Goal: Task Accomplishment & Management: Manage account settings

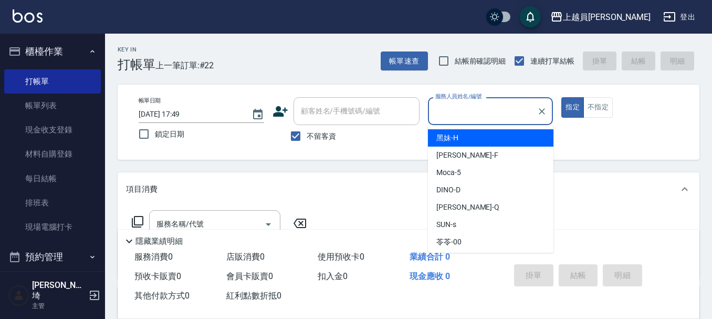
scroll to position [33, 0]
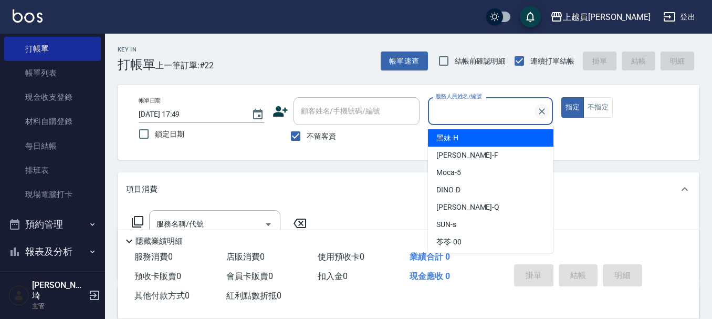
click at [541, 109] on icon "Clear" at bounding box center [542, 111] width 10 height 10
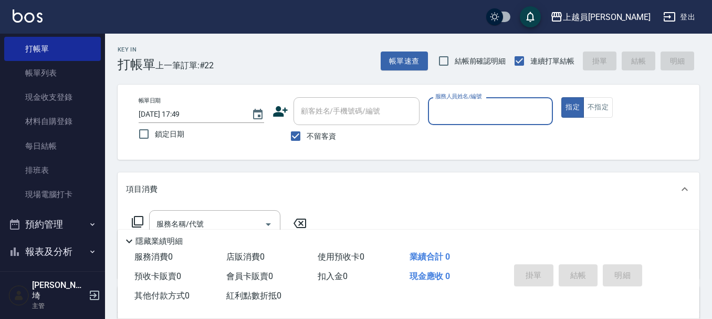
click at [292, 11] on div "上越員林 登出" at bounding box center [356, 17] width 712 height 34
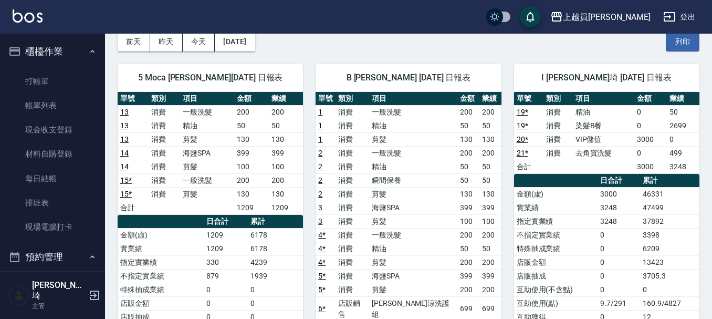
scroll to position [315, 0]
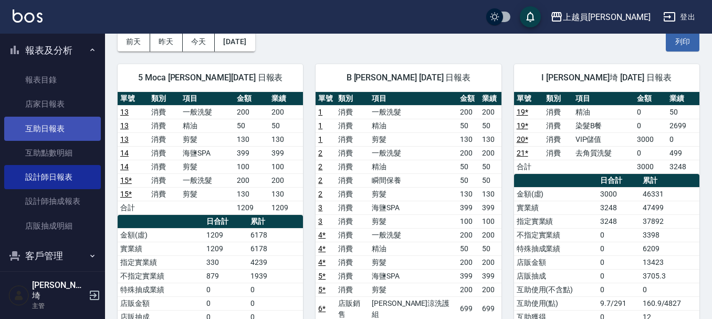
click at [61, 132] on link "互助日報表" at bounding box center [52, 129] width 97 height 24
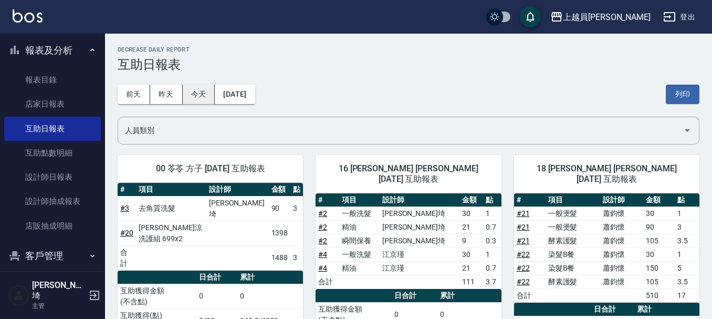
click at [204, 97] on button "今天" at bounding box center [199, 94] width 33 height 19
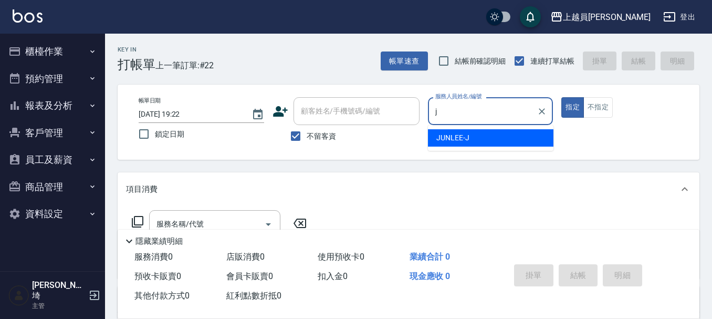
click at [445, 138] on span "JUNLEE -J" at bounding box center [452, 137] width 33 height 11
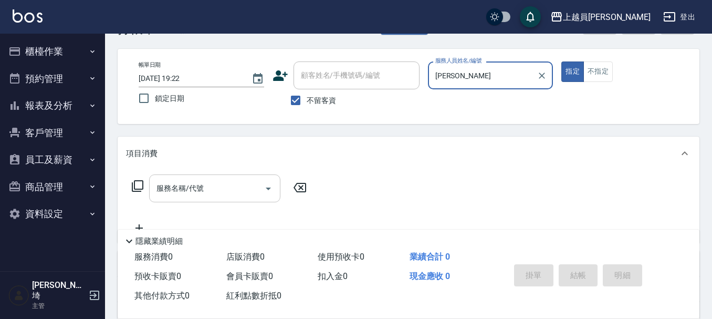
scroll to position [52, 0]
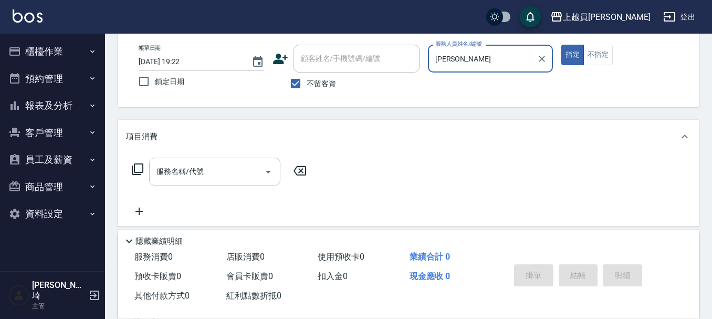
type input "JUNLEE-J"
click at [204, 173] on input "服務名稱/代號" at bounding box center [207, 171] width 106 height 18
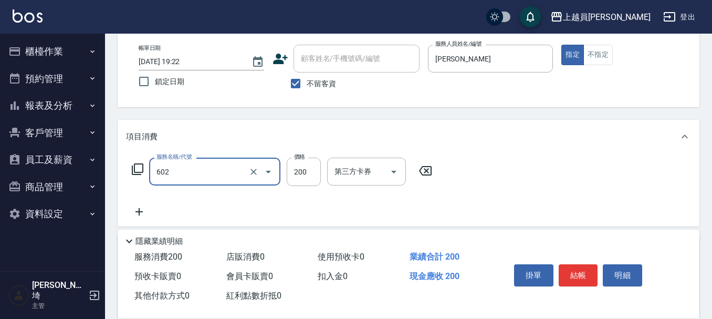
type input "一般洗髮(602)"
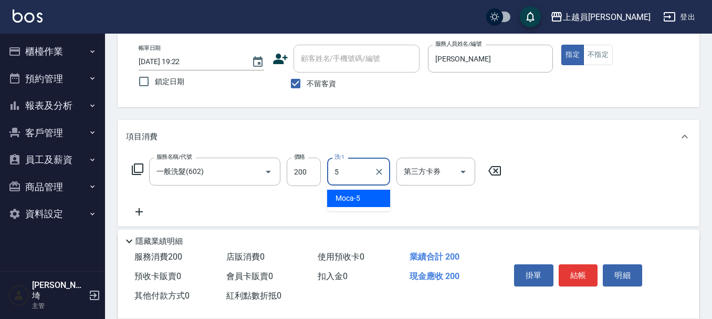
type input "Moca-5"
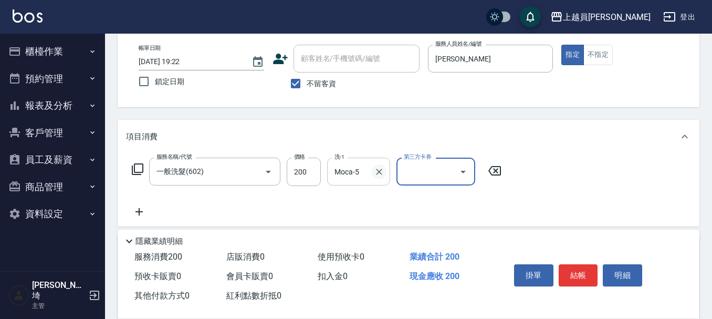
click at [377, 177] on button "Clear" at bounding box center [379, 171] width 15 height 15
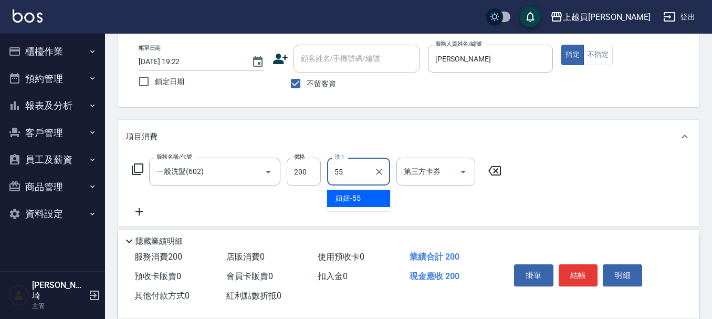
type input "妞妞-55"
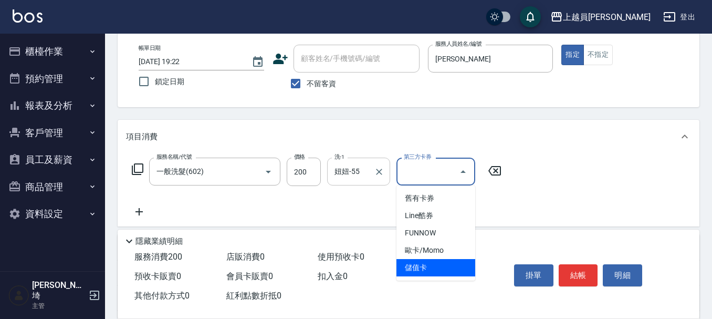
type input "儲值卡"
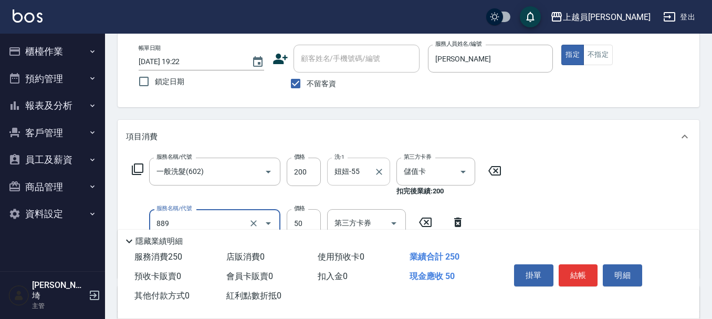
type input "精油(889)"
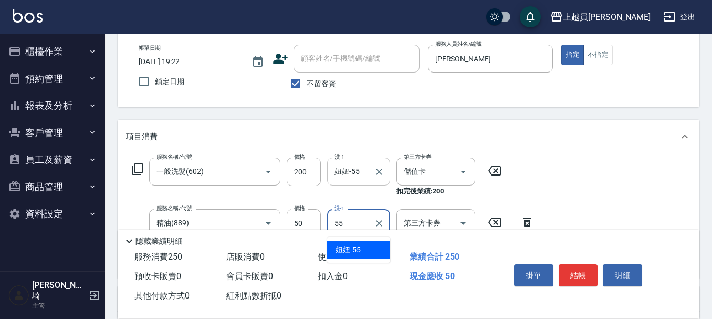
type input "妞妞-55"
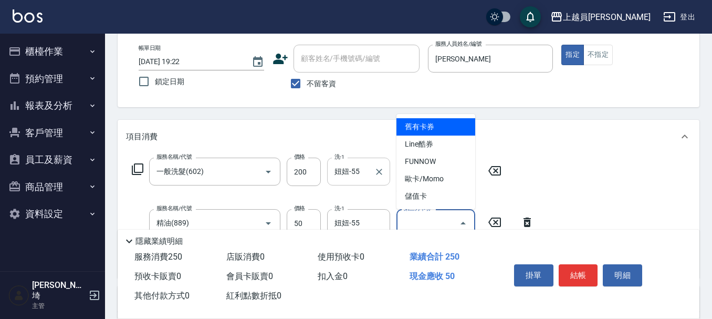
type input "儲值卡"
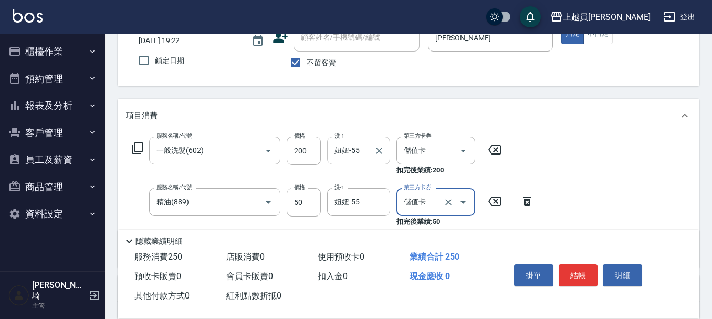
scroll to position [105, 0]
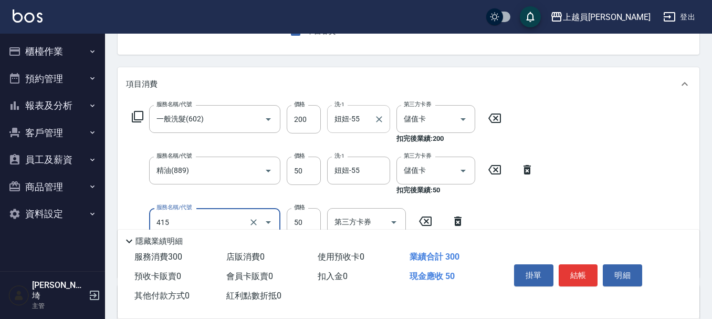
type input "瞬間保養(415)"
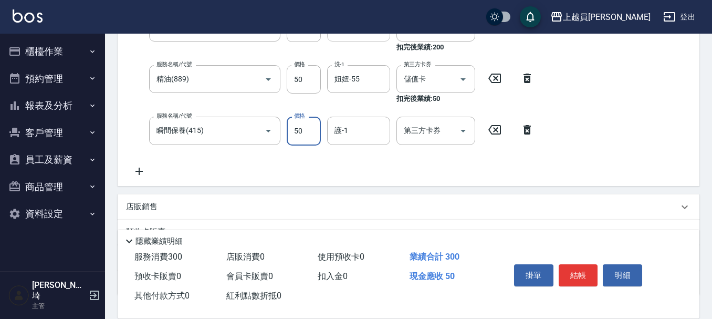
scroll to position [210, 0]
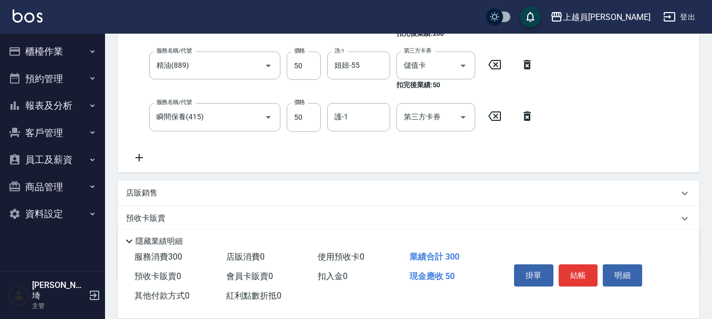
drag, startPoint x: 505, startPoint y: 115, endPoint x: 499, endPoint y: 116, distance: 5.3
click at [504, 115] on icon at bounding box center [494, 116] width 26 height 13
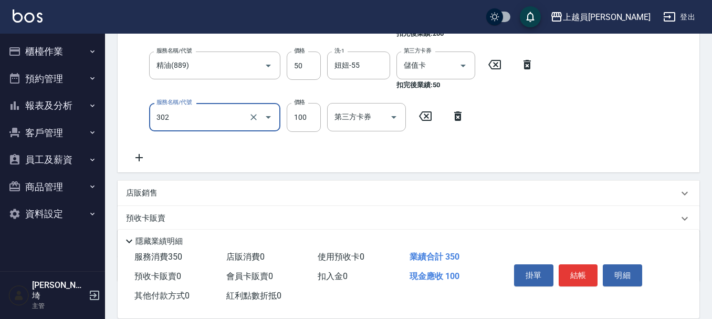
type input "剪髮(302)"
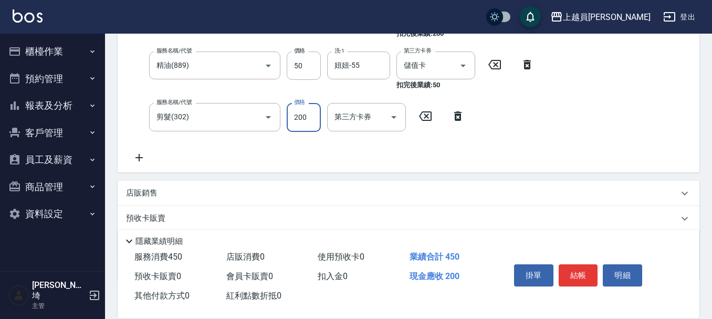
type input "200"
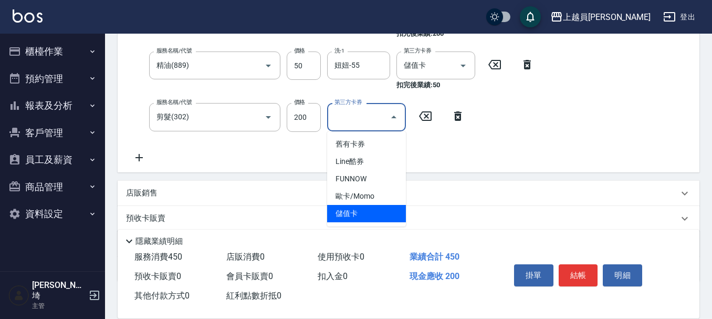
type input "儲值卡"
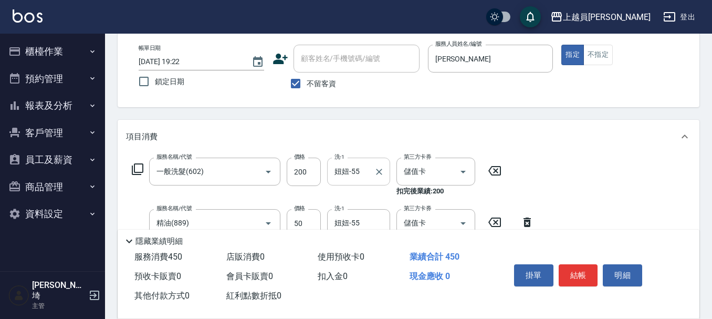
scroll to position [105, 0]
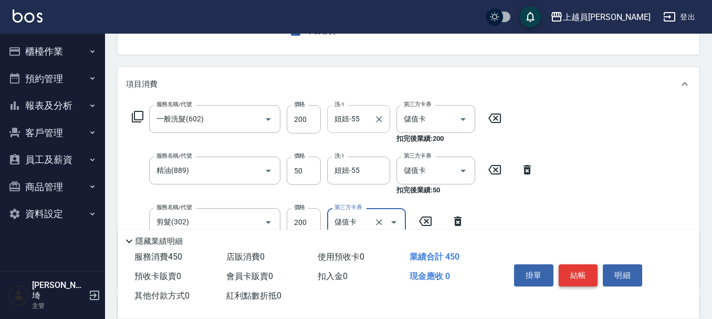
click at [575, 264] on button "結帳" at bounding box center [578, 275] width 39 height 22
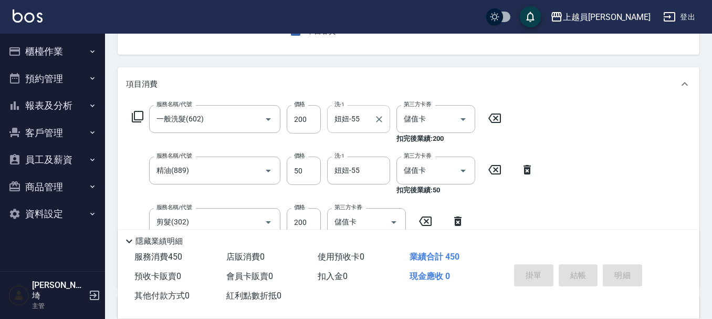
type input "2025/08/13 19:52"
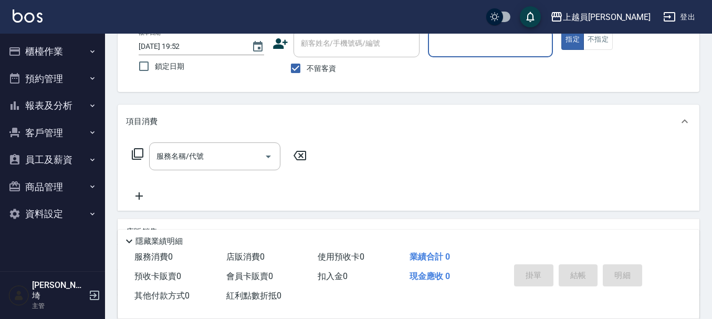
scroll to position [49, 0]
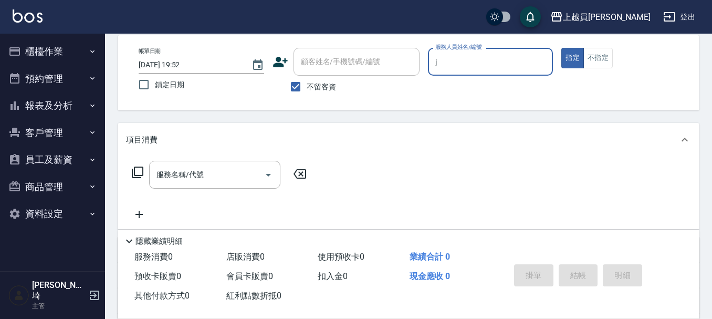
type input "JUNLEE-J"
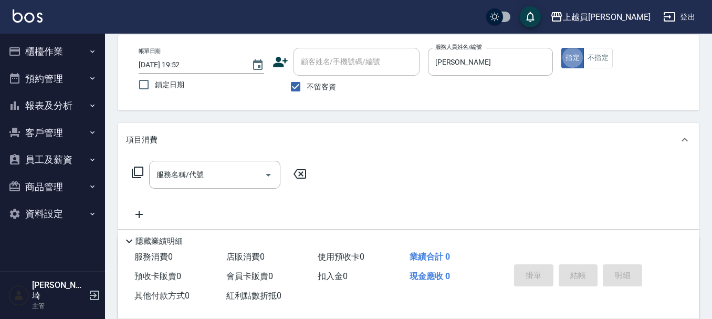
type button "true"
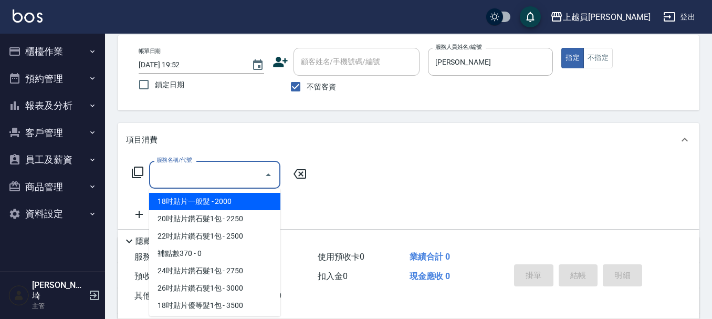
drag, startPoint x: 240, startPoint y: 180, endPoint x: 592, endPoint y: 165, distance: 352.6
click at [241, 168] on input "服務名稱/代號" at bounding box center [207, 174] width 106 height 18
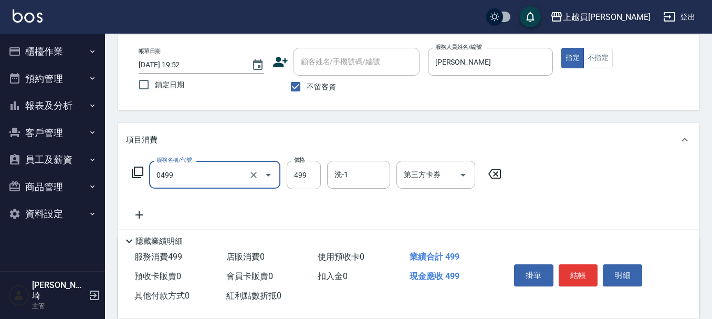
type input "去角質洗髮(0499)"
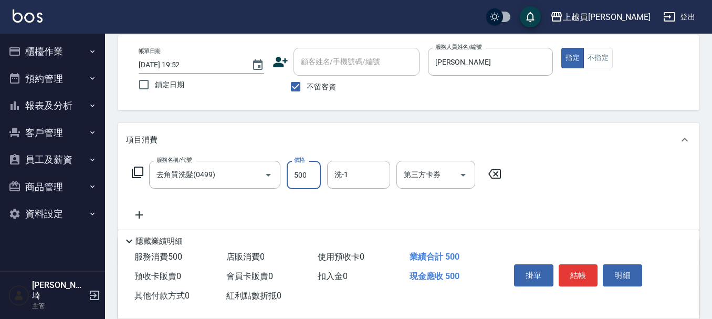
type input "500"
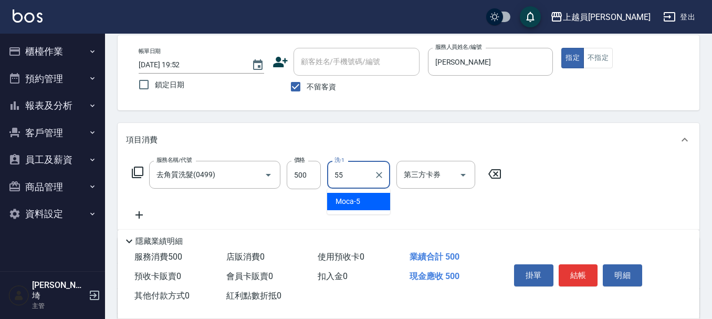
type input "妞妞-55"
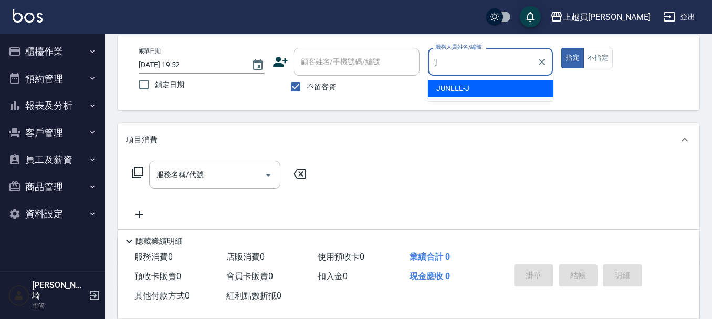
type input "JUNLEE-J"
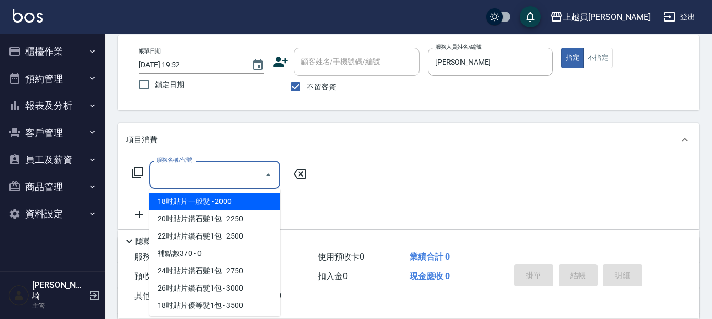
click at [237, 173] on input "服務名稱/代號" at bounding box center [207, 174] width 106 height 18
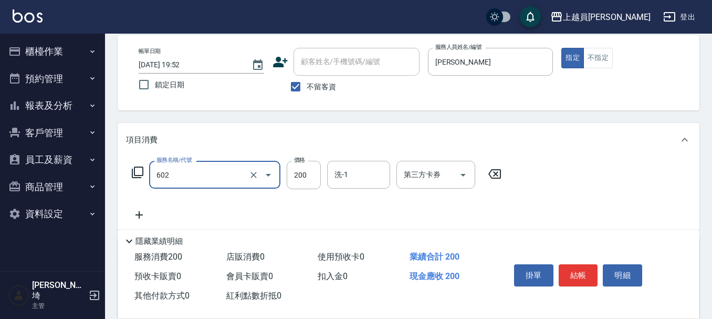
type input "一般洗髮(602)"
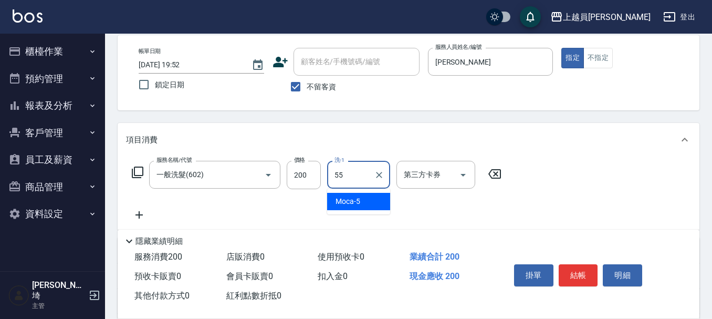
type input "妞妞-55"
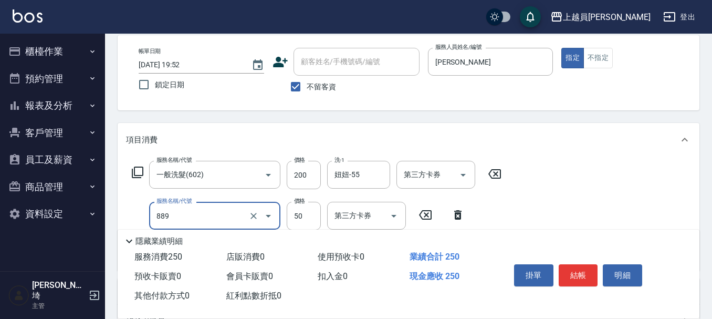
type input "精油(889)"
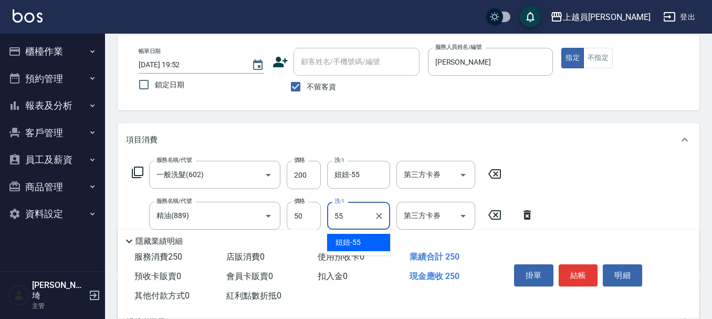
type input "妞妞-55"
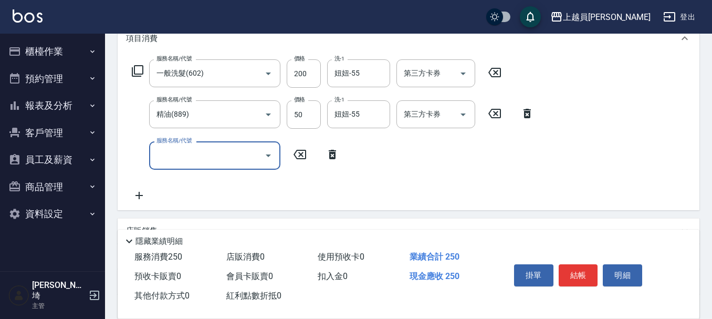
scroll to position [154, 0]
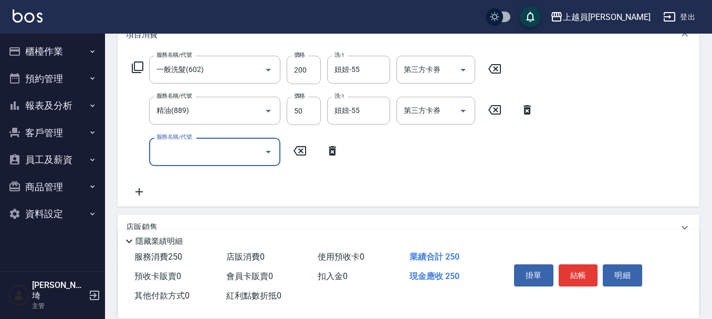
type input "0"
type input "剪髮(302)"
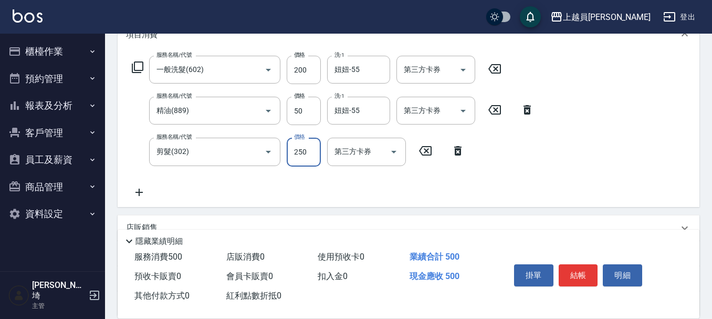
type input "250"
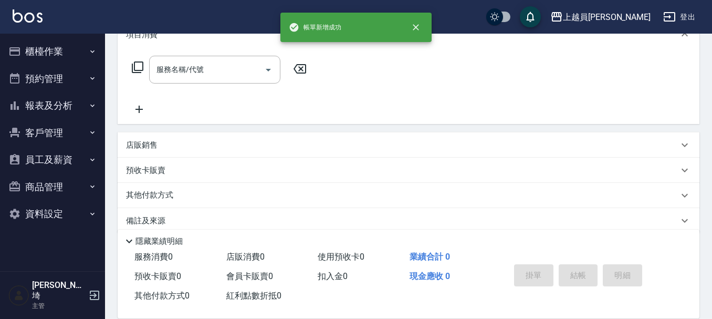
scroll to position [0, 0]
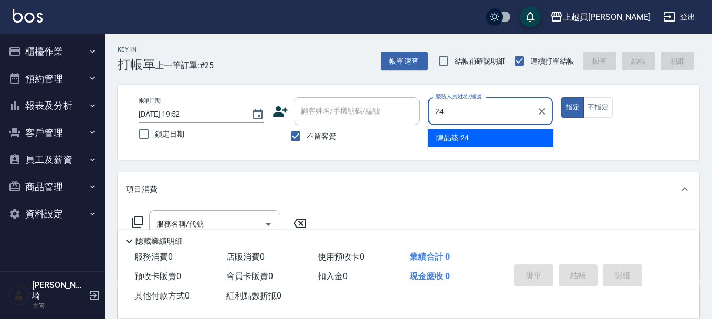
type input "陳品臻-24"
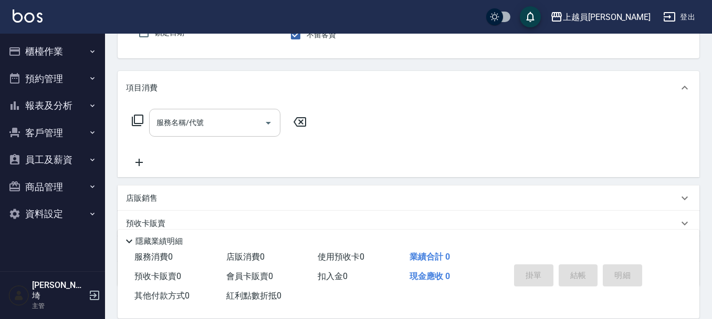
scroll to position [105, 0]
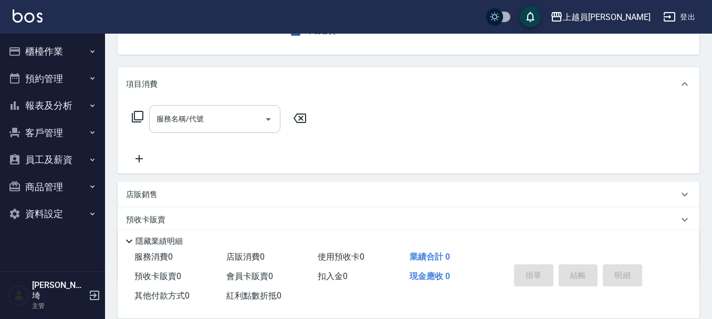
click at [228, 123] on input "服務名稱/代號" at bounding box center [207, 119] width 106 height 18
click at [326, 177] on div "項目消費 服務名稱/代號 服務名稱/代號 店販銷售 服務人員姓名/編號 服務人員姓名/編號 商品代號/名稱 商品代號/名稱 預收卡販賣 卡券名稱/代號 卡券名…" at bounding box center [409, 174] width 582 height 215
click at [329, 182] on div "店販銷售" at bounding box center [409, 194] width 582 height 25
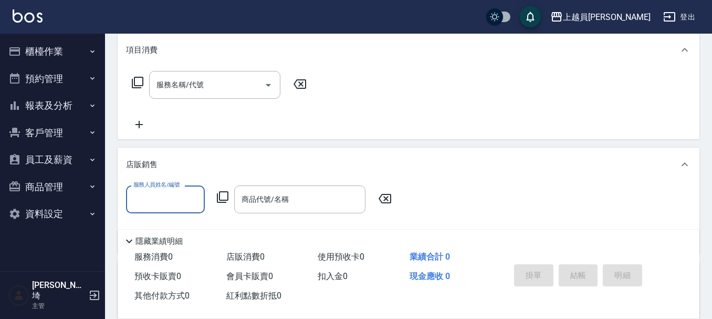
scroll to position [157, 0]
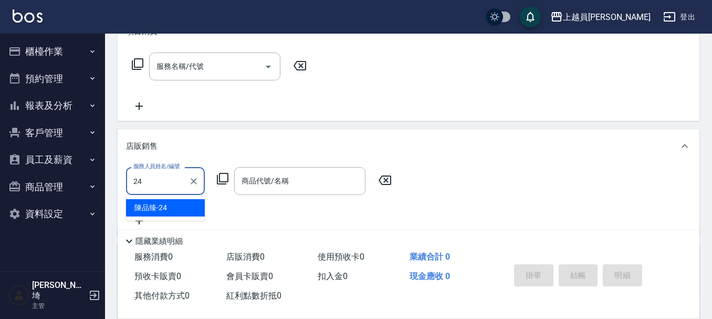
type input "陳品臻-24"
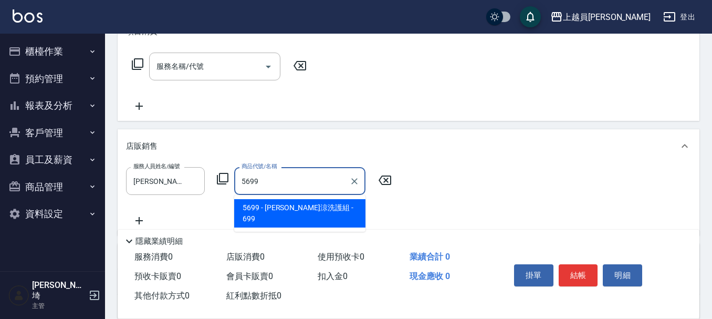
type input "[PERSON_NAME]涼洗護組"
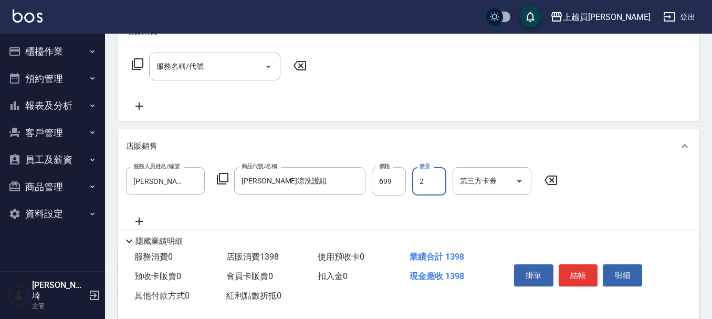
type input "2"
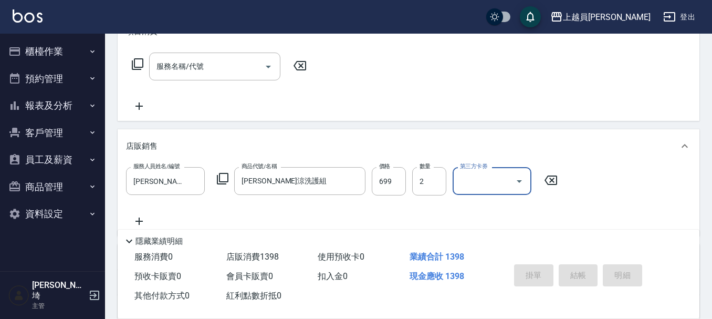
type input "2025/08/13 19:53"
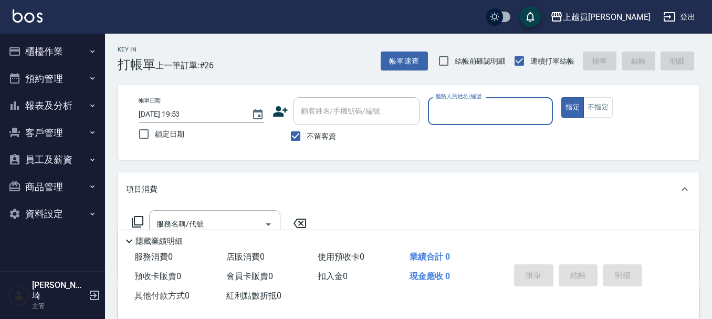
click at [79, 106] on button "報表及分析" at bounding box center [52, 105] width 97 height 27
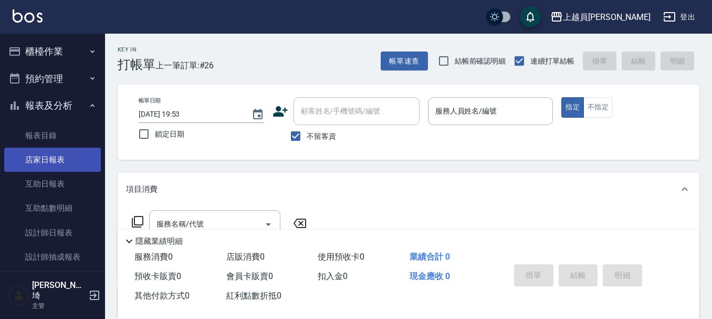
click at [55, 154] on link "店家日報表" at bounding box center [52, 160] width 97 height 24
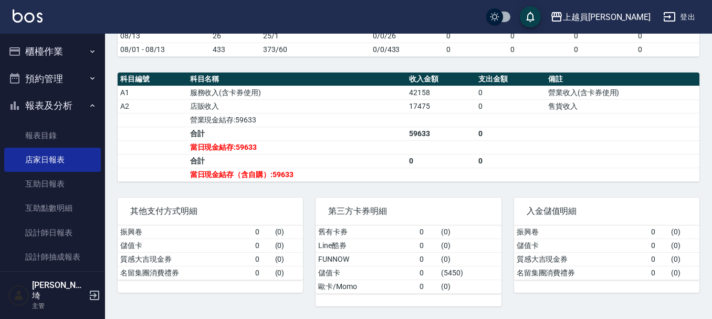
click at [70, 59] on button "櫃檯作業" at bounding box center [52, 51] width 97 height 27
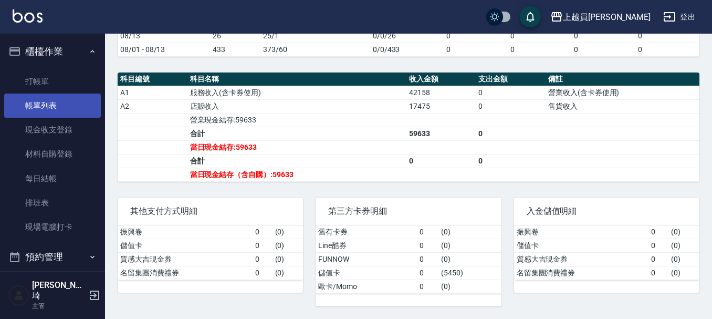
click at [49, 113] on link "帳單列表" at bounding box center [52, 105] width 97 height 24
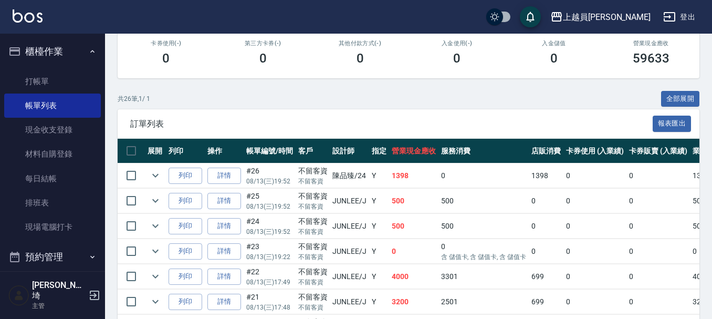
scroll to position [210, 0]
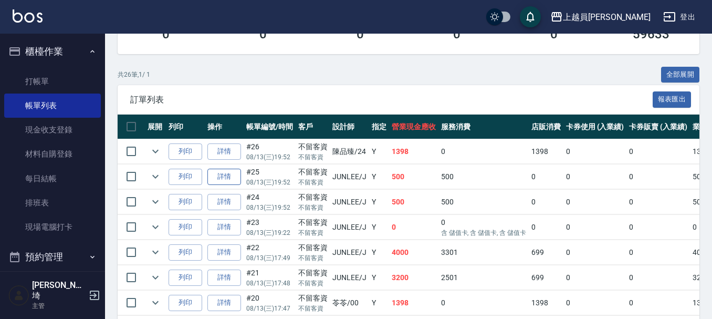
click at [228, 172] on link "詳情" at bounding box center [224, 177] width 34 height 16
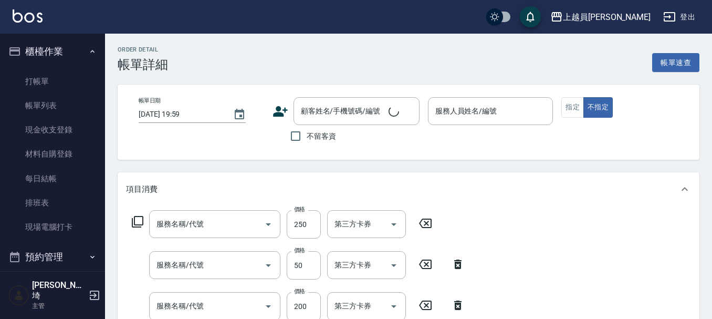
type input "2025/08/13 19:52"
checkbox input "true"
type input "JUNLEE-J"
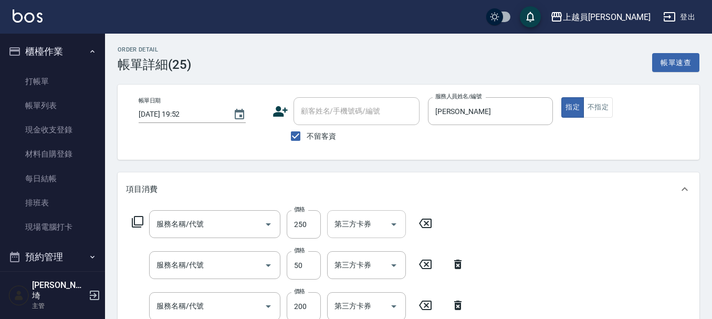
type input "剪髮(302)"
type input "精油(889)"
type input "一般洗髮(602)"
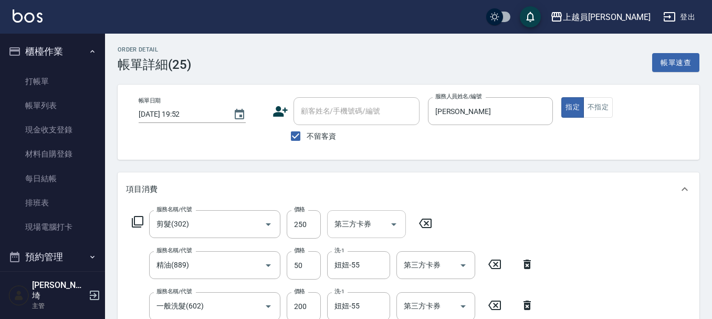
scroll to position [157, 0]
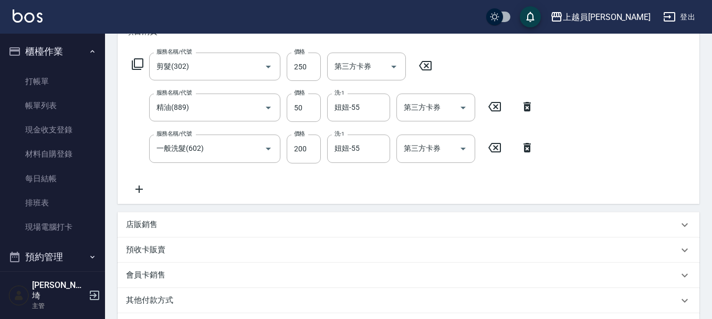
click at [150, 191] on icon at bounding box center [139, 189] width 26 height 13
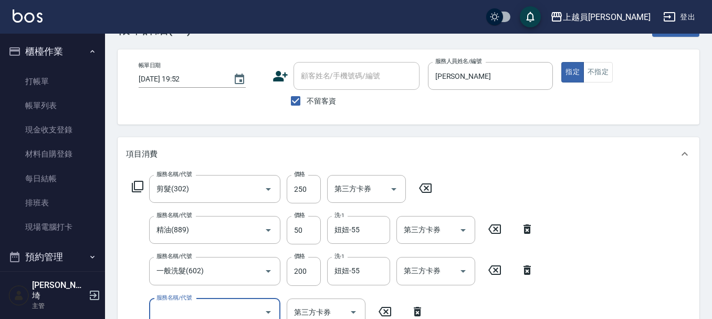
scroll to position [52, 0]
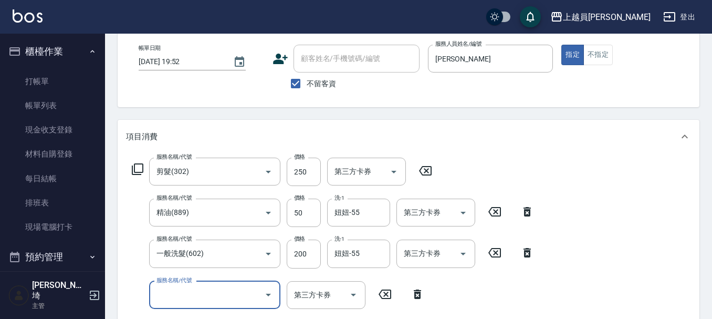
click at [428, 166] on icon at bounding box center [425, 170] width 13 height 9
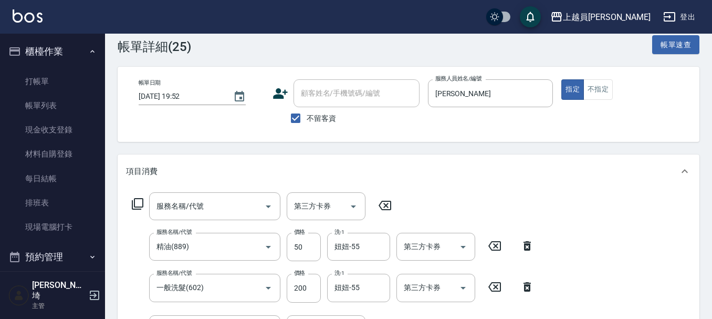
scroll to position [0, 0]
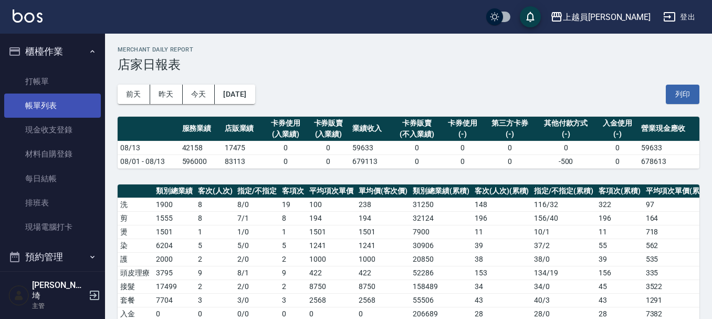
drag, startPoint x: 33, startPoint y: 95, endPoint x: 70, endPoint y: 108, distance: 39.5
click at [32, 95] on link "帳單列表" at bounding box center [52, 105] width 97 height 24
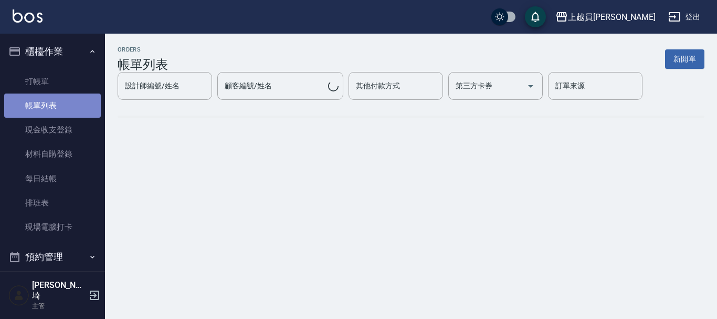
click at [69, 108] on link "帳單列表" at bounding box center [52, 105] width 97 height 24
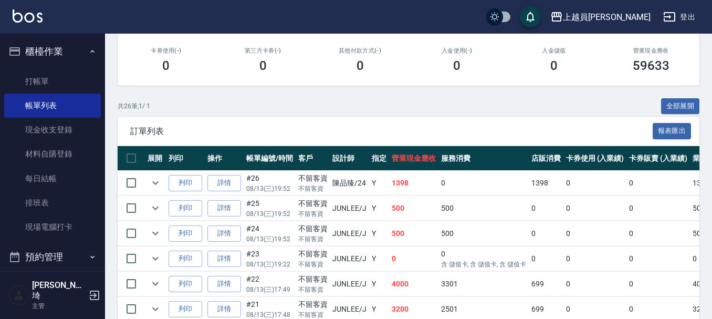
scroll to position [210, 0]
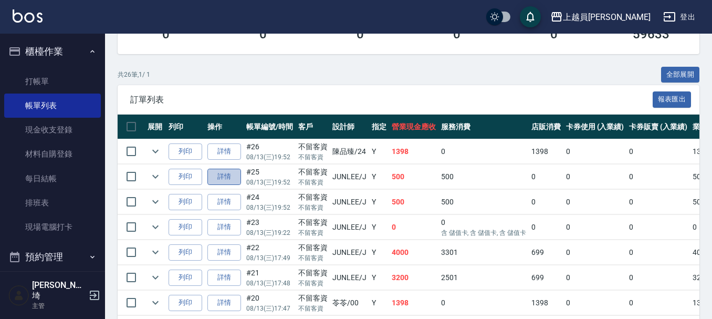
click at [236, 184] on link "詳情" at bounding box center [224, 177] width 34 height 16
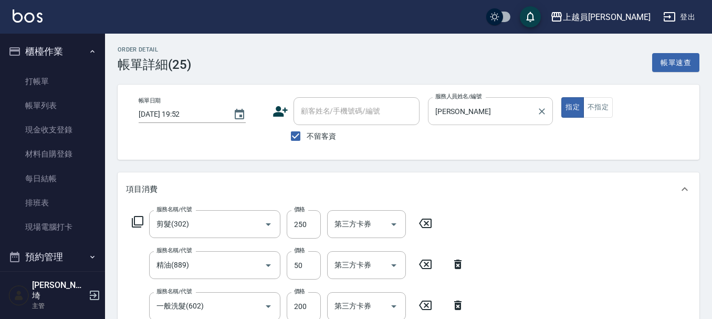
click at [519, 113] on input "JUNLEE-J" at bounding box center [483, 111] width 100 height 18
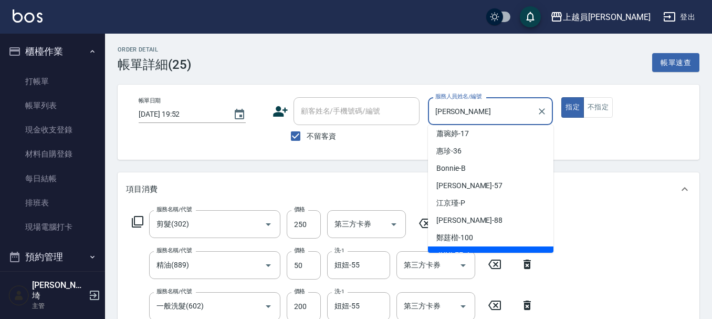
click at [550, 108] on div "JUNLEE-J 服務人員姓名/編號" at bounding box center [490, 111] width 125 height 28
click at [548, 110] on button "Clear" at bounding box center [541, 111] width 15 height 15
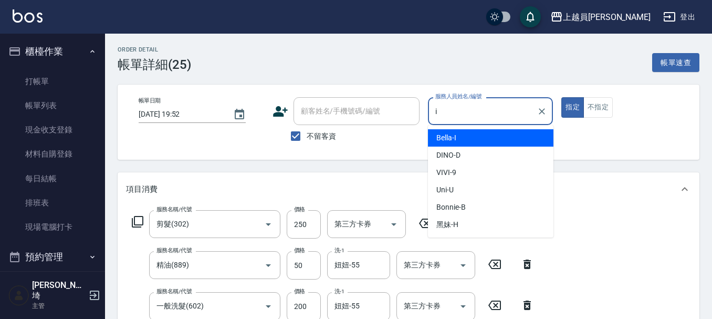
type input "Bella-I"
type button "true"
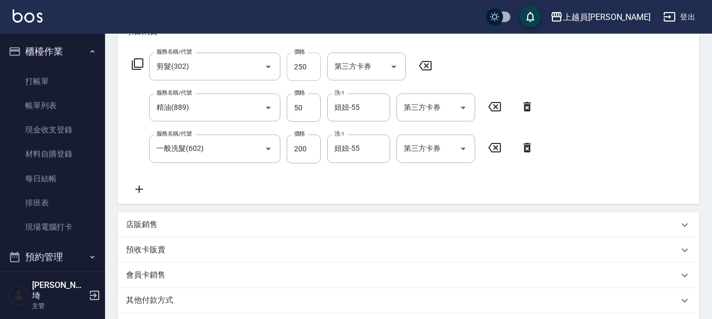
scroll to position [105, 0]
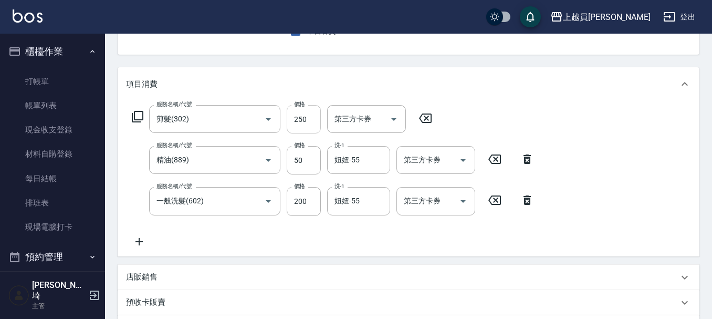
click at [293, 117] on input "250" at bounding box center [304, 119] width 34 height 28
type input "200"
click at [356, 166] on input "妞妞-55" at bounding box center [351, 160] width 38 height 18
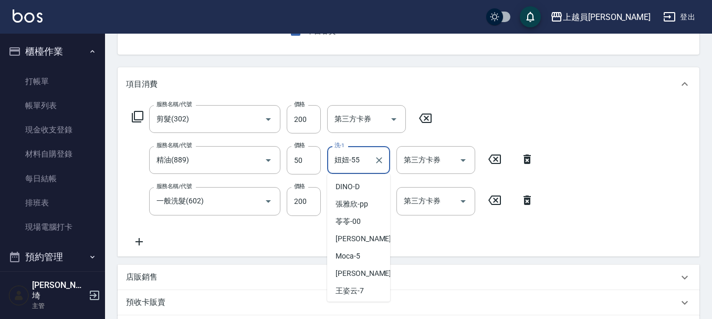
scroll to position [292, 0]
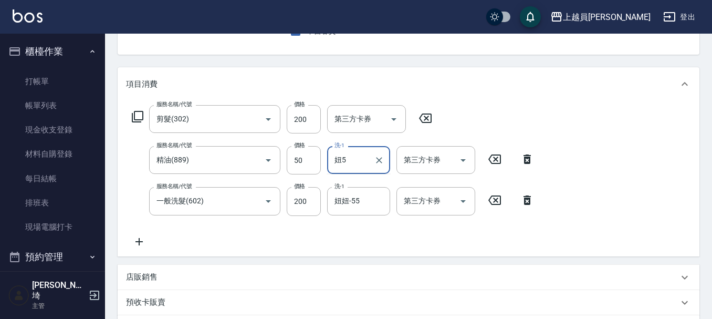
type input "5"
type input "陳品臻-24"
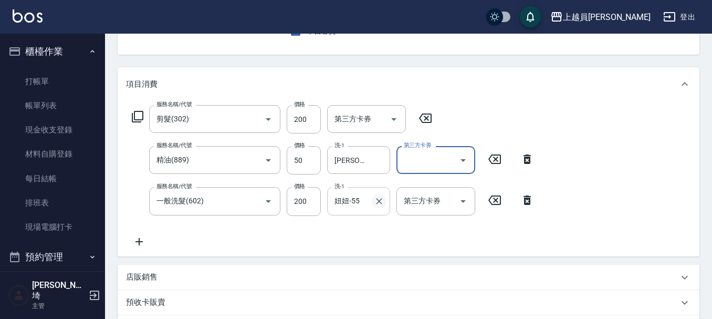
click at [380, 208] on button "Clear" at bounding box center [379, 201] width 15 height 15
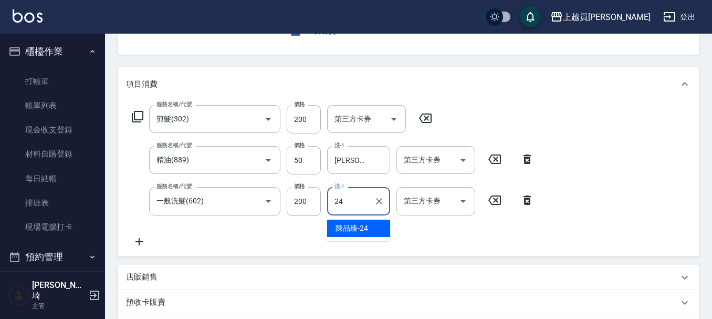
type input "陳品臻-24"
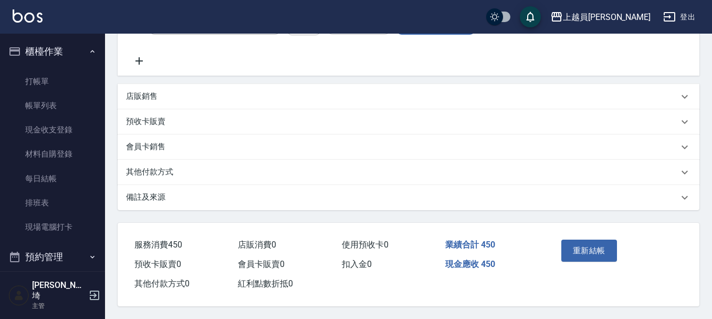
scroll to position [290, 0]
click at [595, 248] on button "重新結帳" at bounding box center [589, 250] width 56 height 22
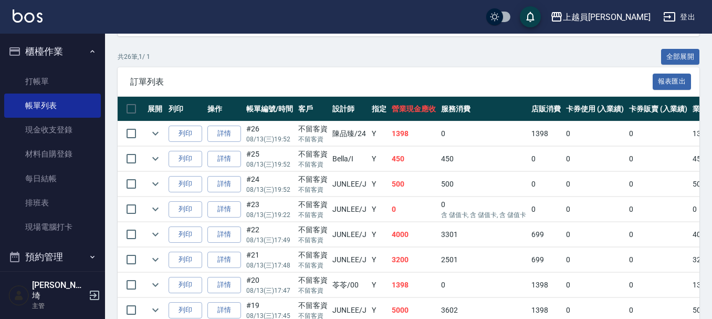
scroll to position [210, 0]
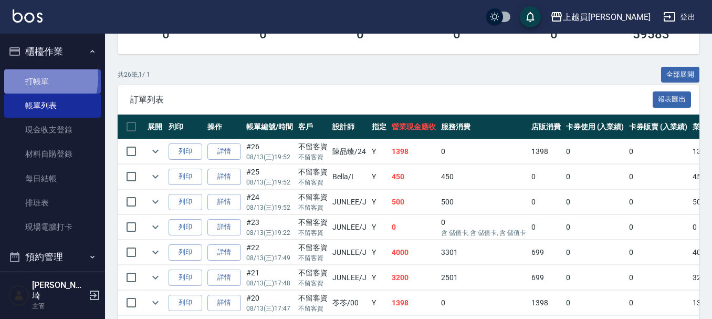
click at [30, 78] on link "打帳單" at bounding box center [52, 81] width 97 height 24
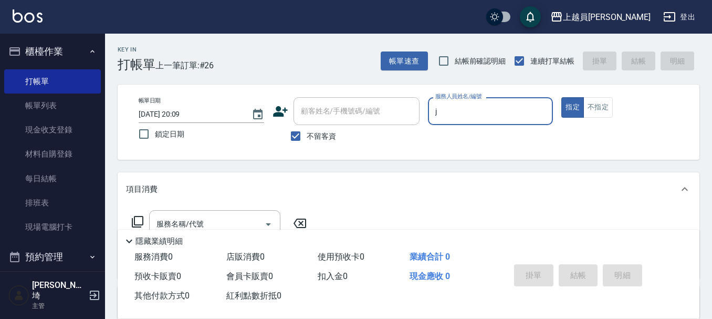
type input "JUNLEE-J"
type button "true"
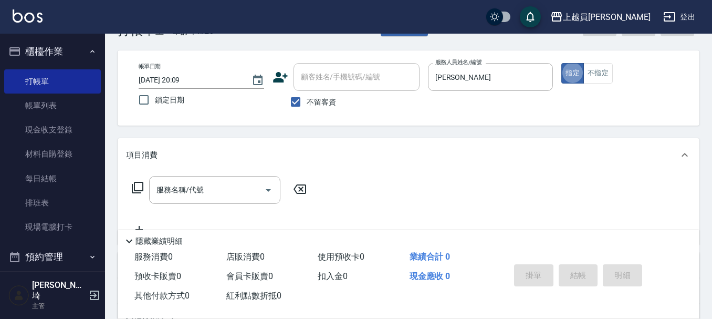
scroll to position [52, 0]
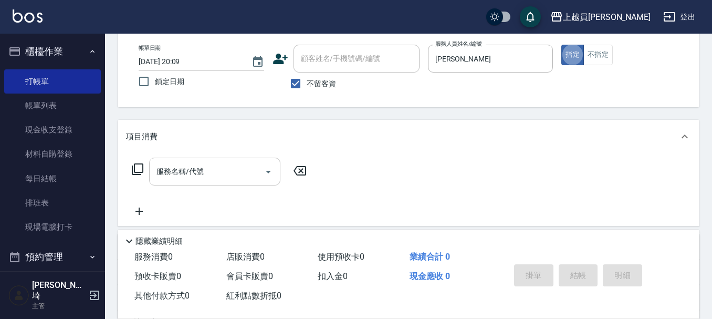
drag, startPoint x: 193, startPoint y: 162, endPoint x: 244, endPoint y: 170, distance: 52.0
click at [192, 163] on div "服務名稱/代號" at bounding box center [214, 171] width 131 height 28
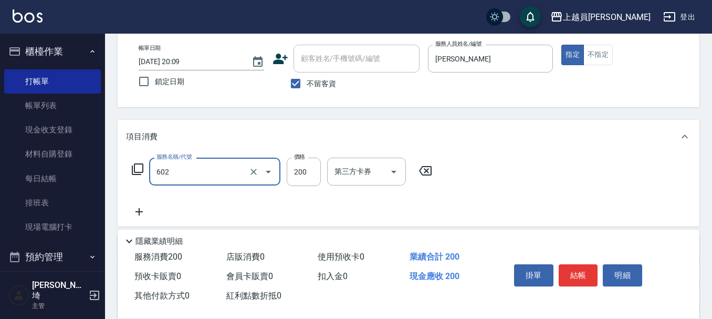
type input "一般洗髮(602)"
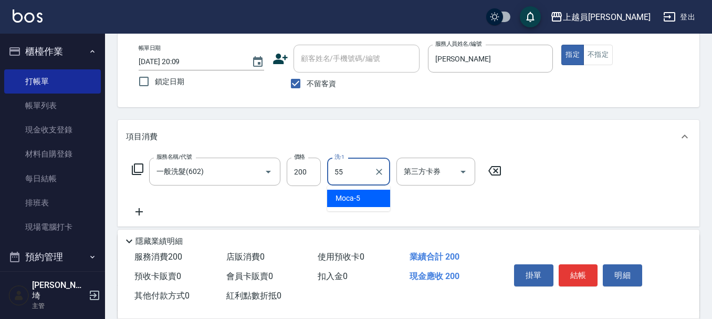
type input "妞妞-55"
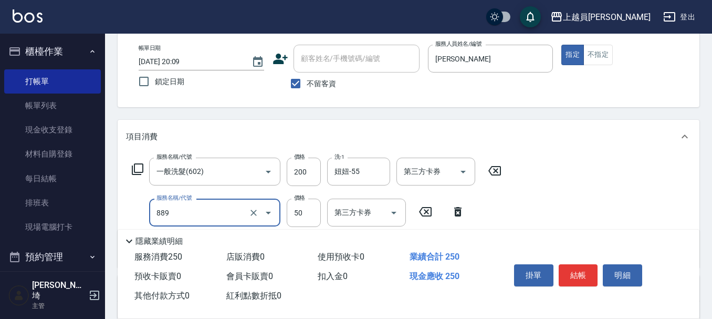
type input "精油(889)"
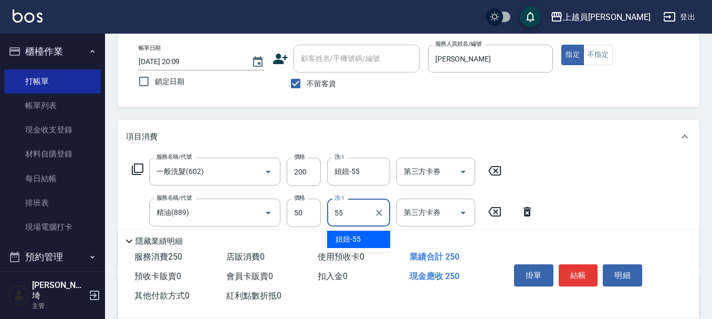
type input "妞妞-55"
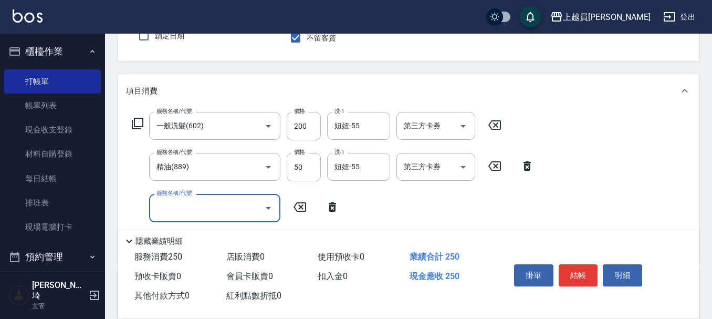
scroll to position [157, 0]
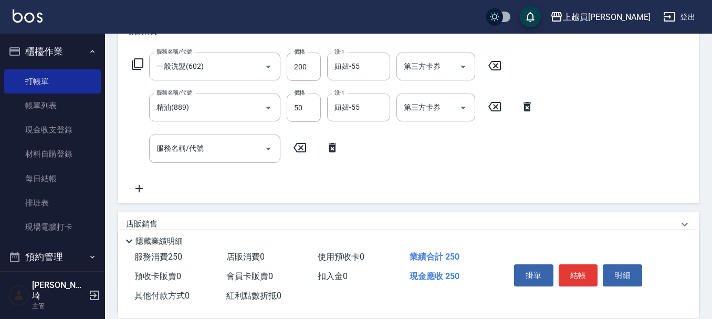
click at [502, 102] on icon at bounding box center [494, 106] width 26 height 13
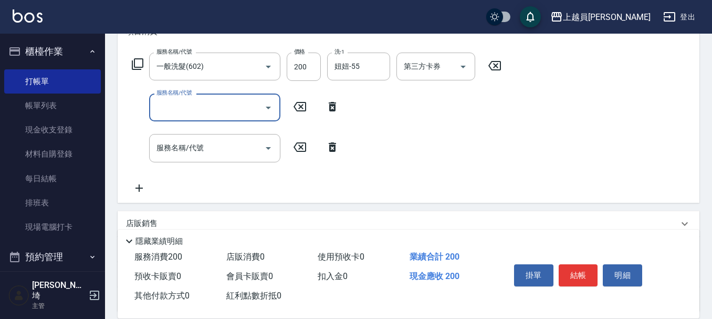
click at [494, 73] on div "服務名稱/代號 一般洗髮(602) 服務名稱/代號 價格 200 價格 洗-1 妞妞-55 洗-1 第三方卡券 第三方卡券" at bounding box center [317, 66] width 382 height 28
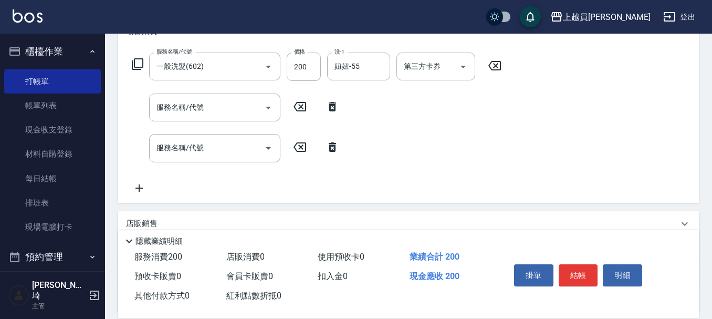
click at [492, 62] on icon at bounding box center [494, 65] width 26 height 13
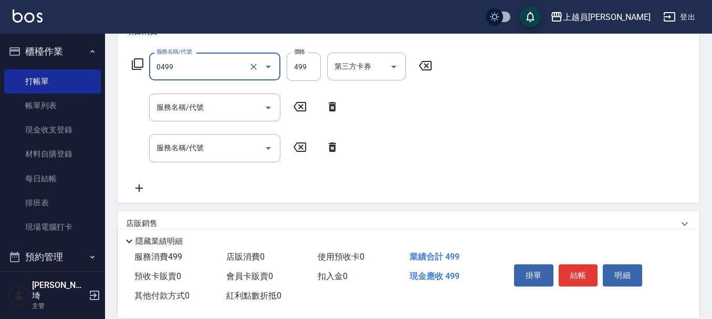
type input "去角質洗髮(0499)"
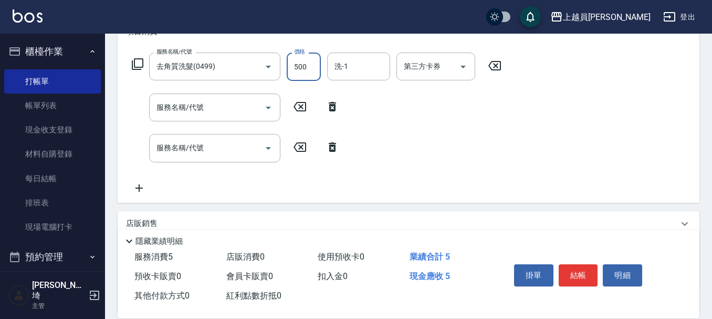
type input "500"
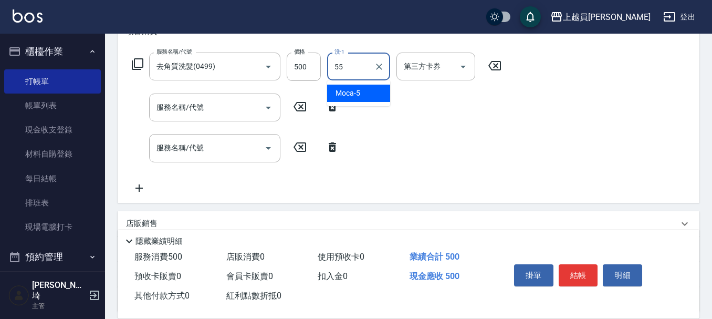
type input "妞妞-55"
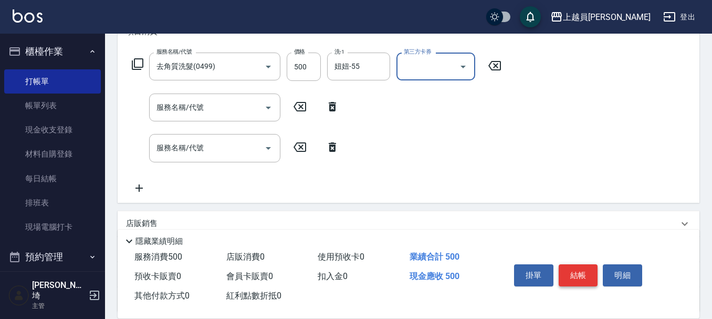
click at [571, 276] on button "結帳" at bounding box center [578, 275] width 39 height 22
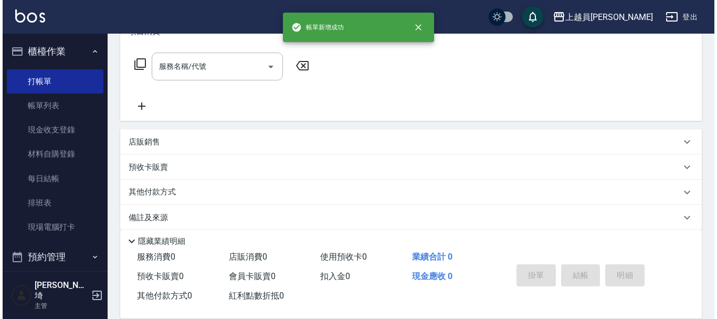
scroll to position [0, 0]
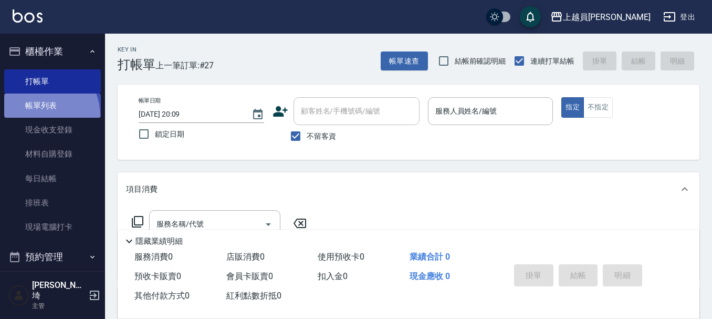
click at [36, 116] on link "帳單列表" at bounding box center [52, 105] width 97 height 24
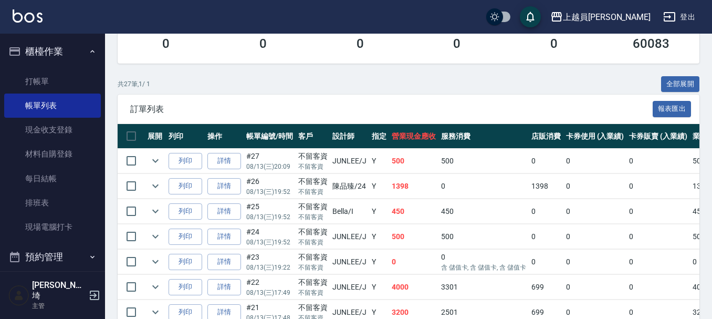
scroll to position [210, 0]
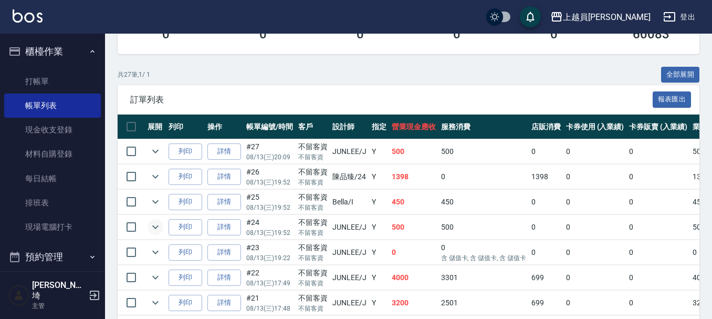
click at [152, 226] on icon "expand row" at bounding box center [155, 226] width 13 height 13
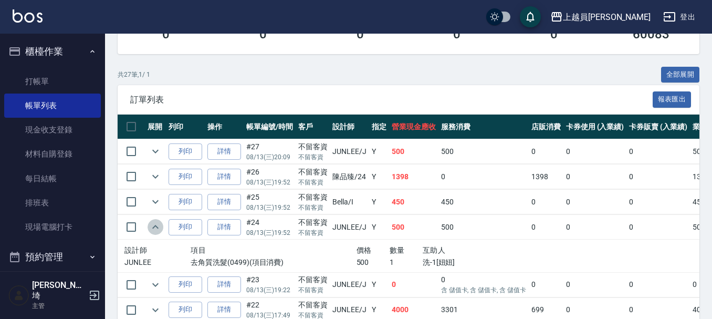
click at [153, 226] on icon "expand row" at bounding box center [155, 226] width 13 height 13
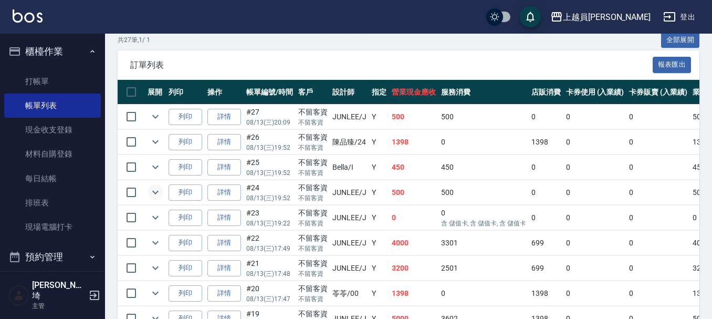
scroll to position [262, 0]
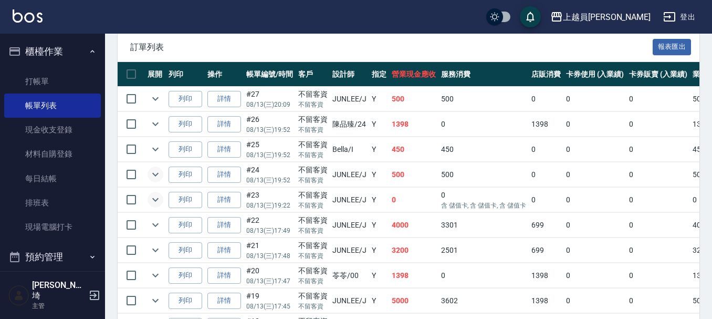
click at [154, 199] on icon "expand row" at bounding box center [155, 200] width 6 height 4
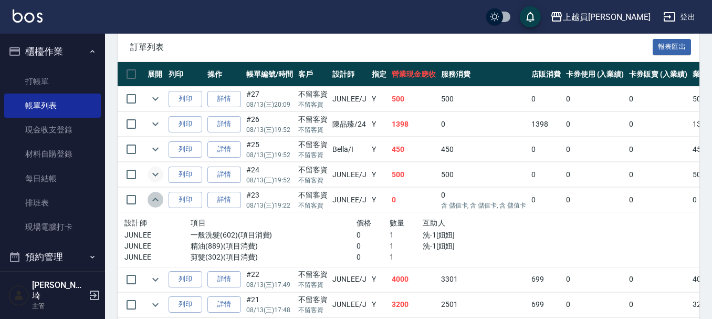
click at [155, 199] on icon "expand row" at bounding box center [155, 199] width 13 height 13
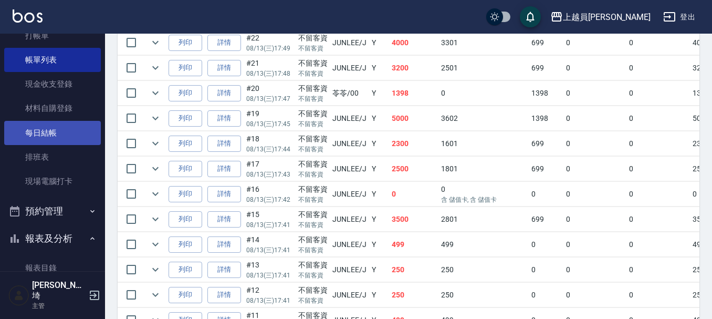
scroll to position [0, 0]
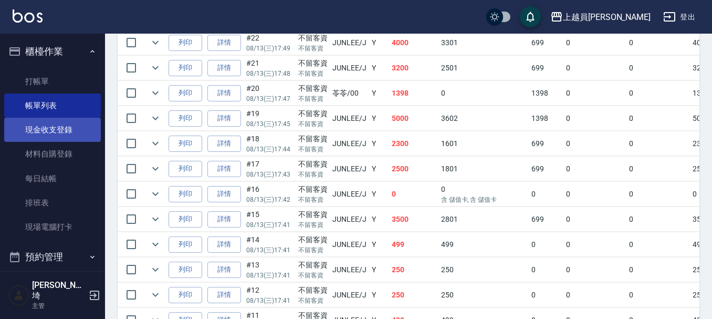
click at [60, 125] on link "現金收支登錄" at bounding box center [52, 130] width 97 height 24
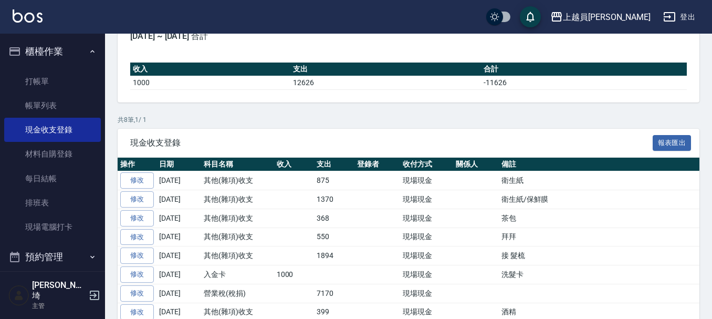
scroll to position [150, 0]
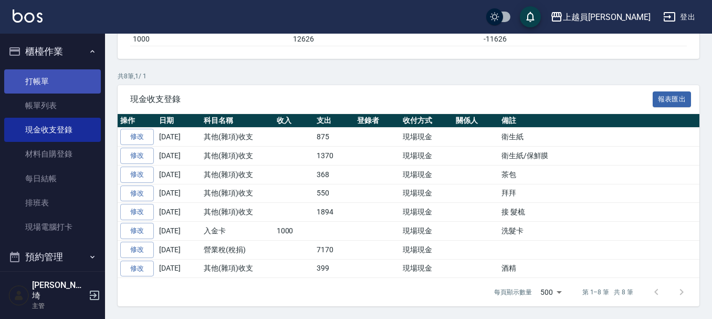
click at [65, 87] on link "打帳單" at bounding box center [52, 81] width 97 height 24
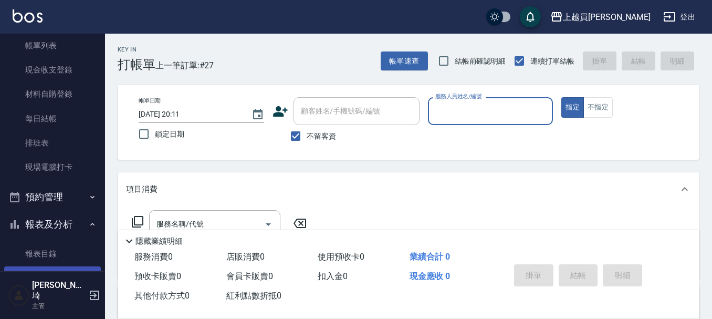
scroll to position [210, 0]
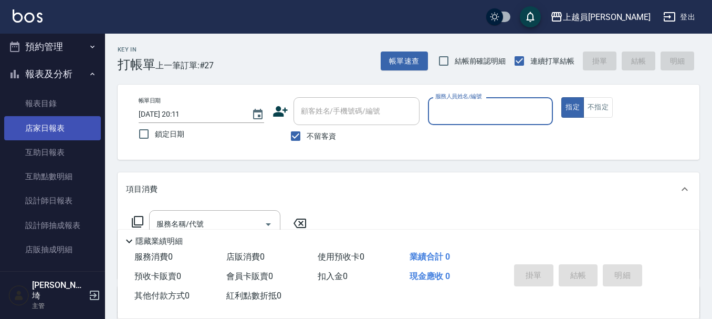
click at [64, 128] on link "店家日報表" at bounding box center [52, 128] width 97 height 24
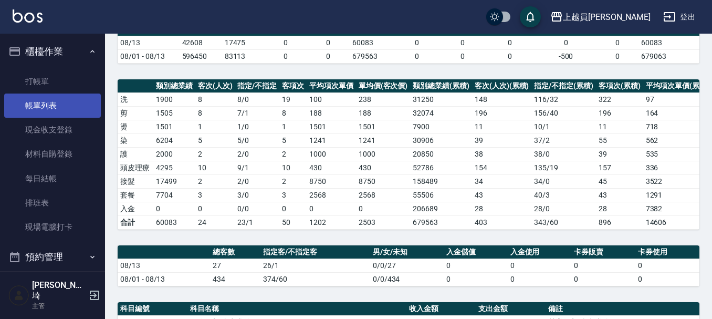
click at [58, 107] on link "帳單列表" at bounding box center [52, 105] width 97 height 24
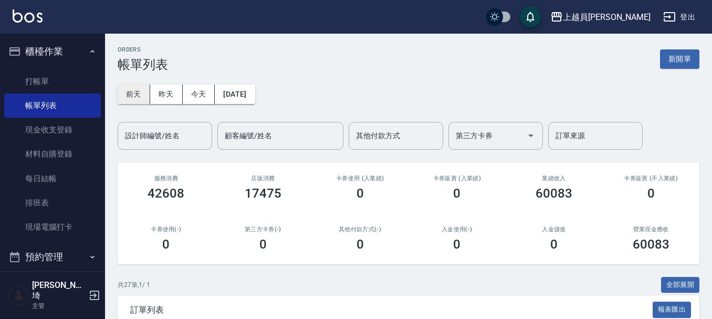
click at [135, 95] on button "前天" at bounding box center [134, 94] width 33 height 19
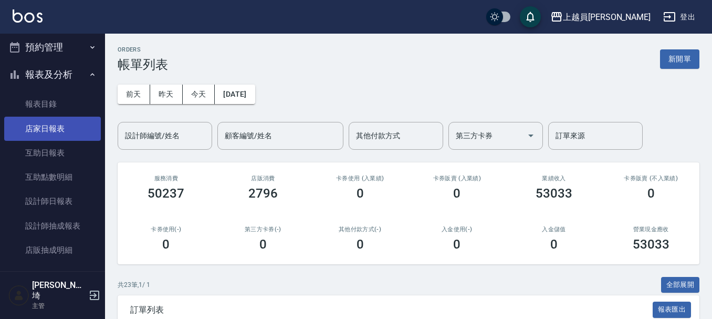
scroll to position [210, 0]
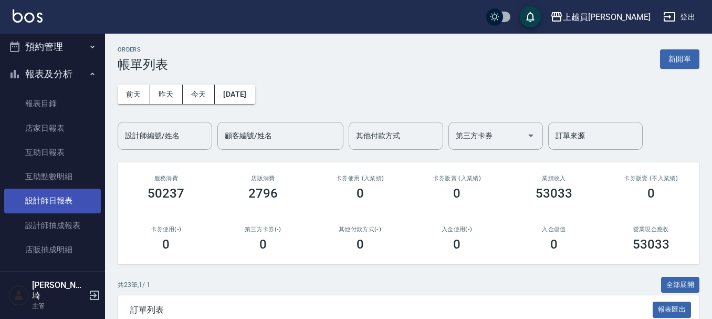
click at [66, 202] on link "設計師日報表" at bounding box center [52, 200] width 97 height 24
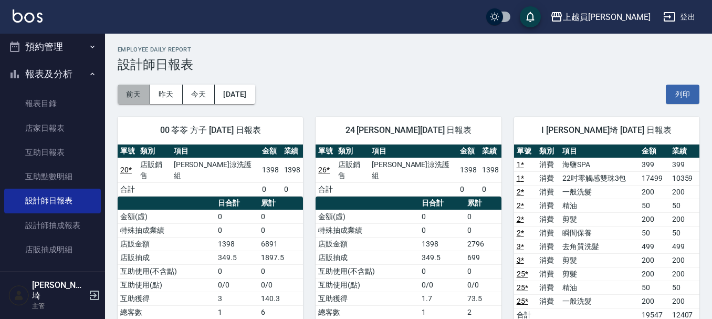
click at [148, 93] on button "前天" at bounding box center [134, 94] width 33 height 19
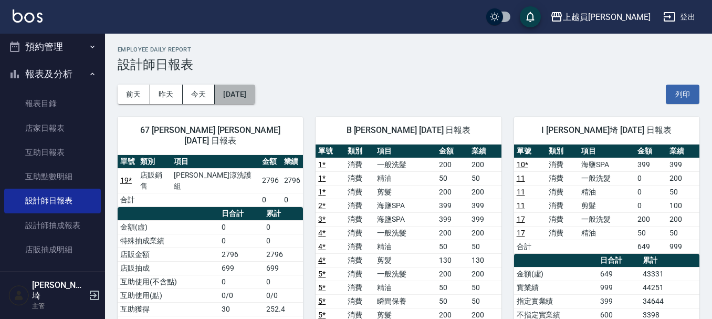
click at [233, 101] on button "2025/08/11" at bounding box center [235, 94] width 40 height 19
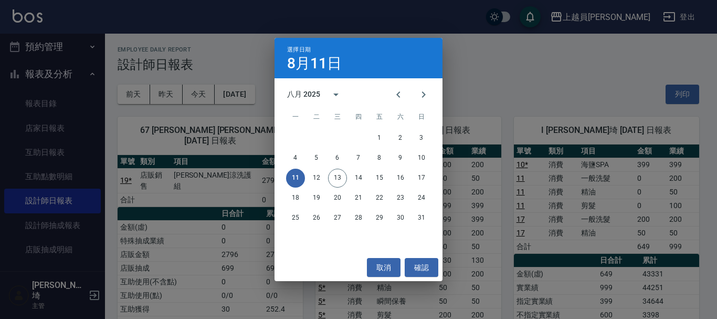
click at [296, 176] on button "11" at bounding box center [295, 178] width 19 height 19
click at [432, 254] on div "取消 確認" at bounding box center [359, 268] width 168 height 28
click at [426, 264] on button "確認" at bounding box center [422, 267] width 34 height 19
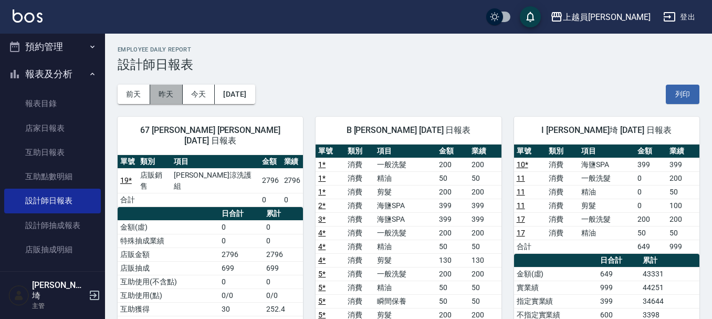
click at [176, 97] on button "昨天" at bounding box center [166, 94] width 33 height 19
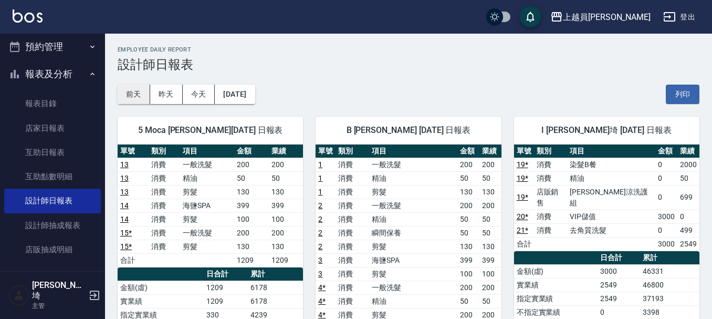
click at [147, 100] on button "前天" at bounding box center [134, 94] width 33 height 19
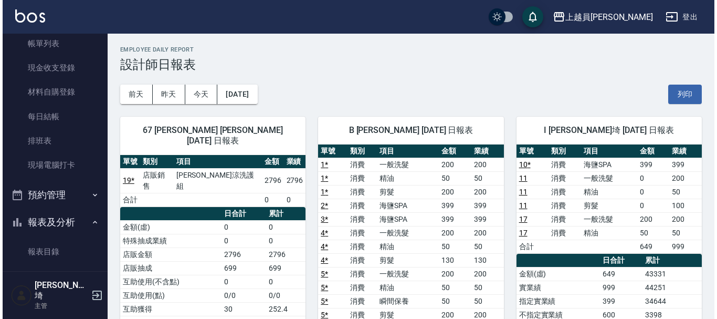
scroll to position [157, 0]
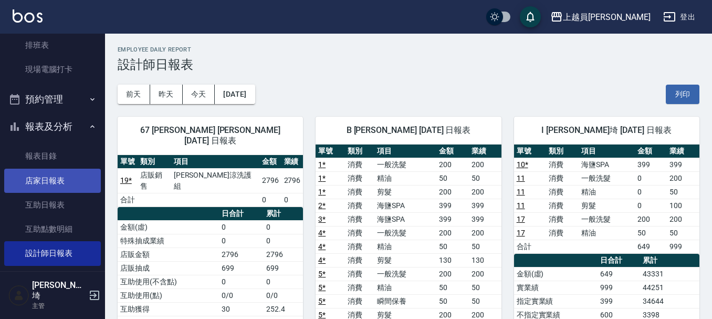
click at [52, 184] on link "店家日報表" at bounding box center [52, 181] width 97 height 24
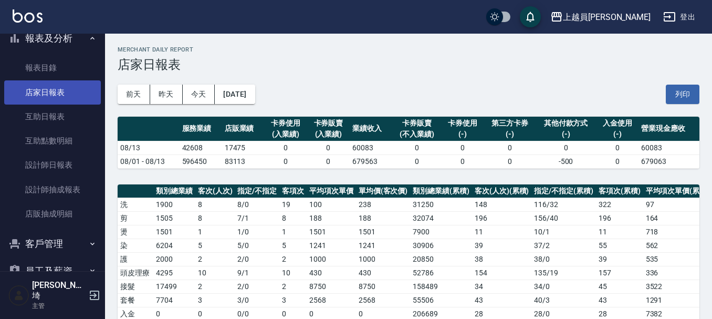
scroll to position [262, 0]
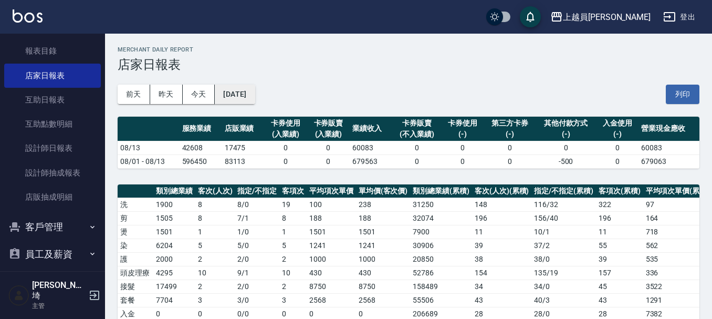
click at [240, 87] on button "[DATE]" at bounding box center [235, 94] width 40 height 19
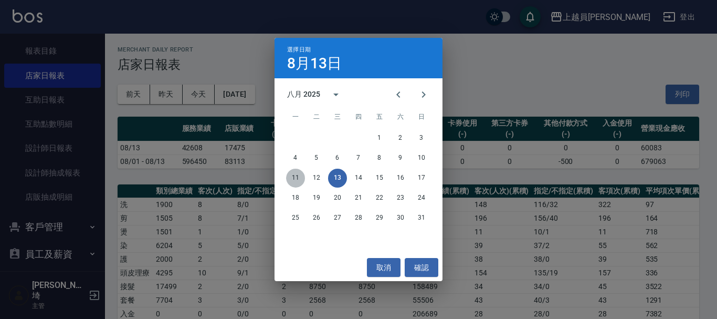
click at [292, 176] on button "11" at bounding box center [295, 178] width 19 height 19
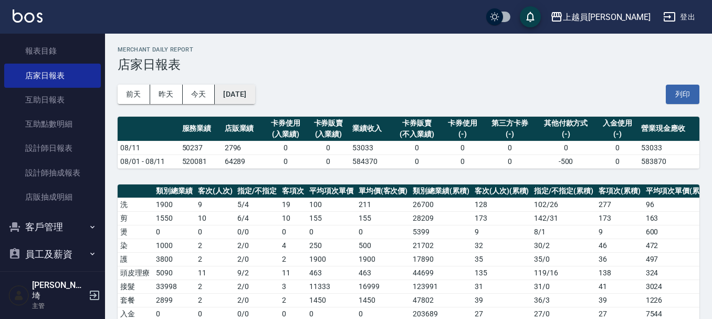
click at [231, 93] on button "2025/08/11" at bounding box center [235, 94] width 40 height 19
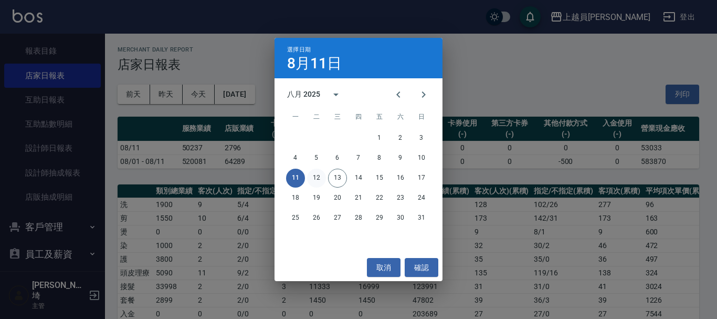
click at [316, 176] on button "12" at bounding box center [316, 178] width 19 height 19
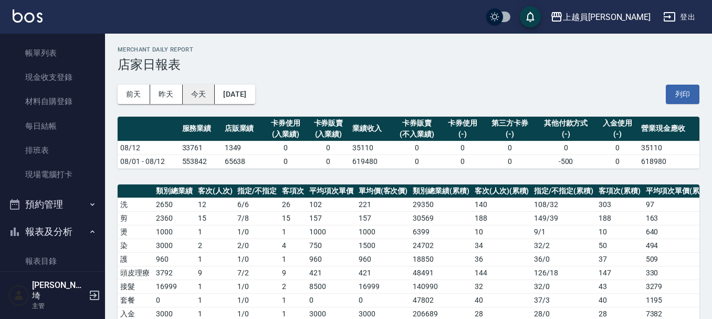
click at [200, 94] on button "今天" at bounding box center [199, 94] width 33 height 19
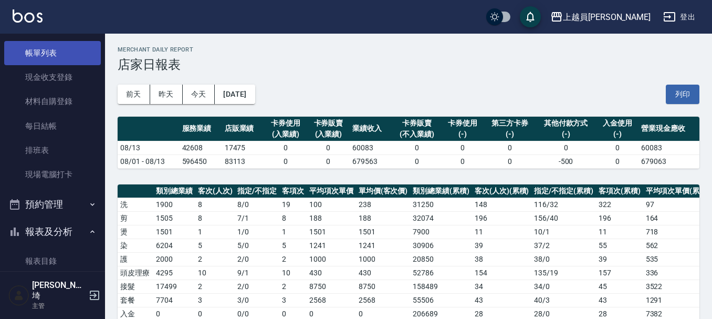
click at [65, 51] on link "帳單列表" at bounding box center [52, 53] width 97 height 24
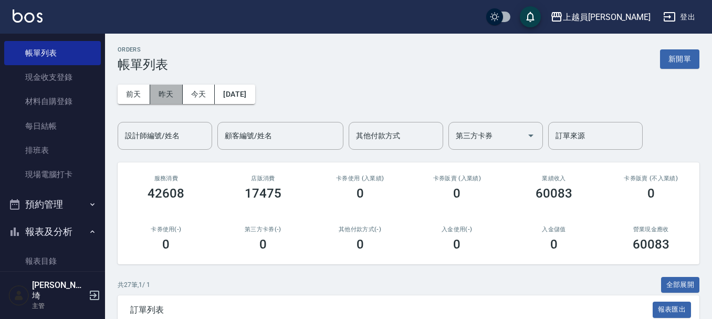
click at [175, 93] on button "昨天" at bounding box center [166, 94] width 33 height 19
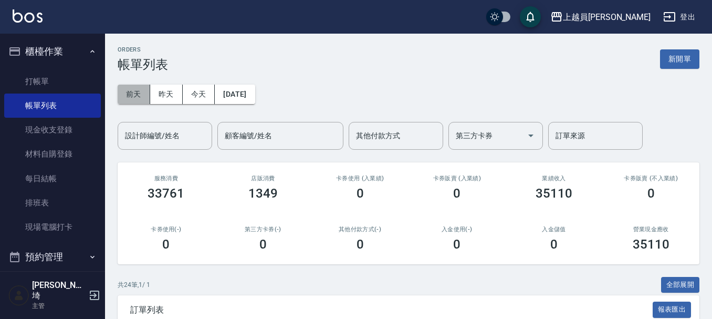
click at [142, 91] on button "前天" at bounding box center [134, 94] width 33 height 19
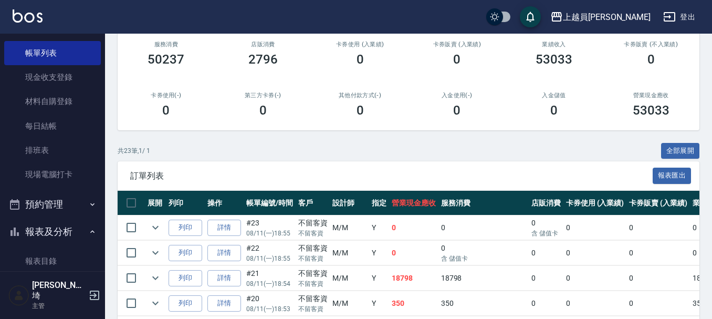
scroll to position [105, 0]
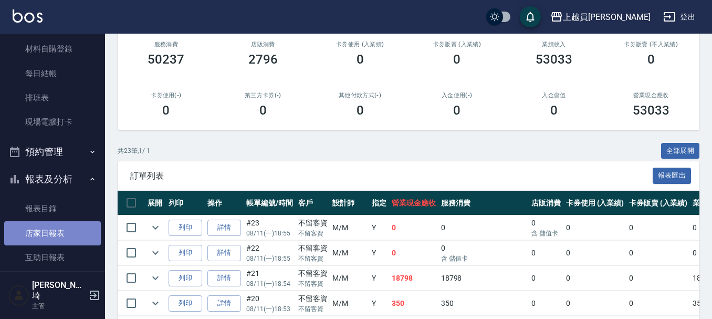
click at [65, 227] on link "店家日報表" at bounding box center [52, 233] width 97 height 24
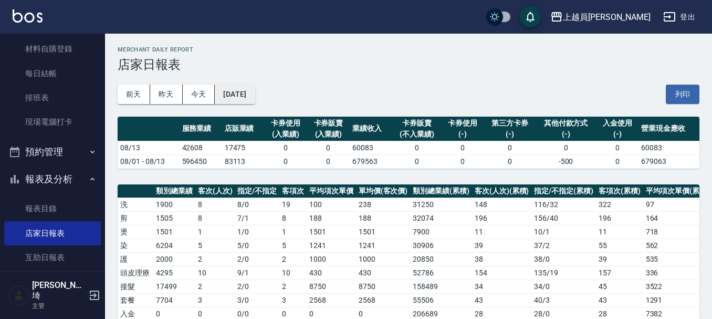
click at [240, 89] on button "[DATE]" at bounding box center [235, 94] width 40 height 19
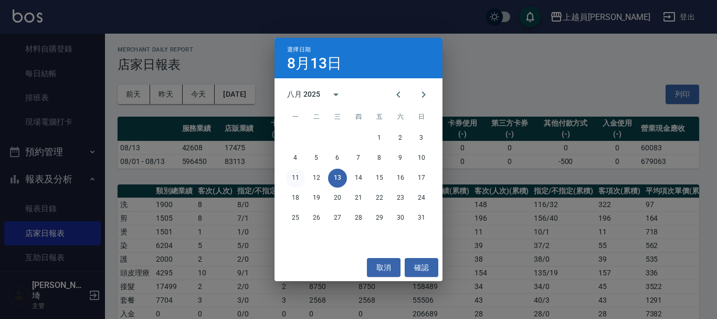
click at [297, 177] on button "11" at bounding box center [295, 178] width 19 height 19
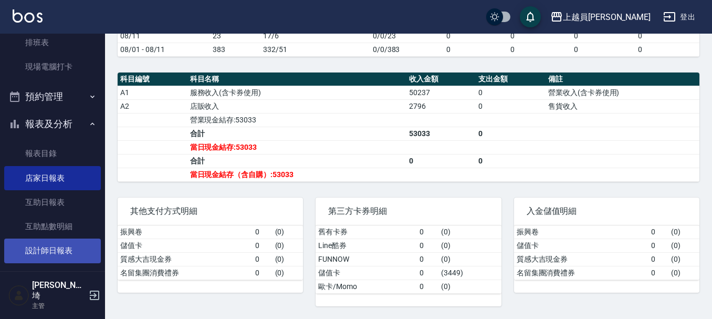
scroll to position [210, 0]
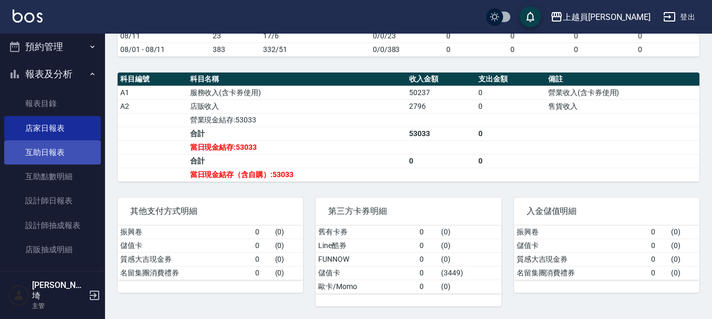
click at [69, 162] on link "互助日報表" at bounding box center [52, 152] width 97 height 24
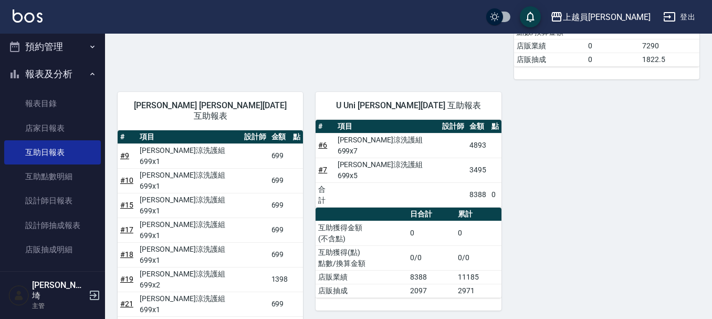
scroll to position [935, 0]
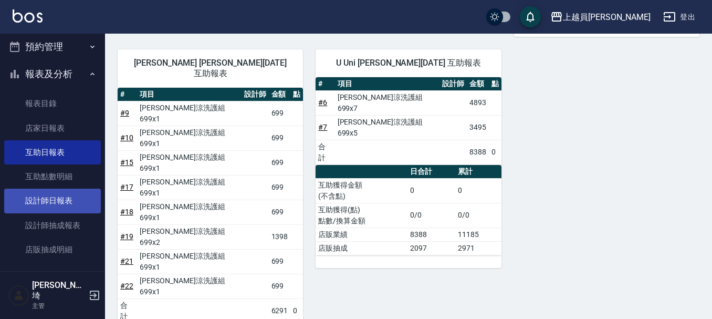
click at [42, 204] on link "設計師日報表" at bounding box center [52, 200] width 97 height 24
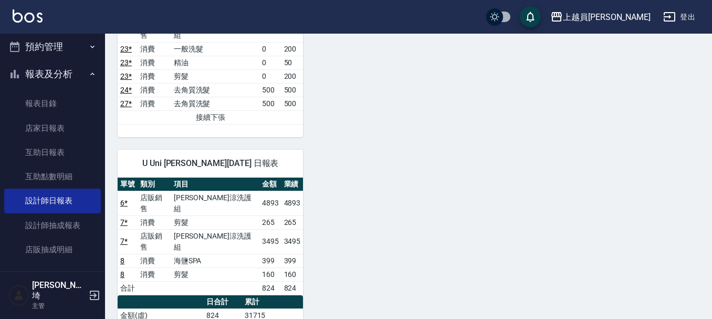
scroll to position [1155, 0]
